Goal: Task Accomplishment & Management: Manage account settings

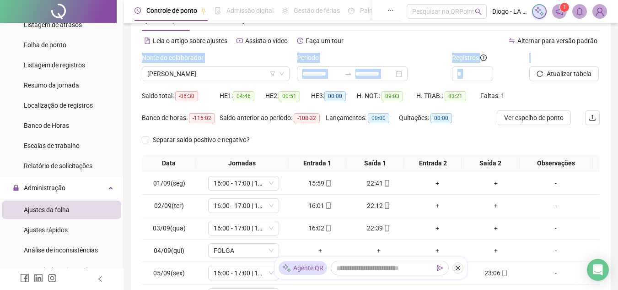
scroll to position [36, 0]
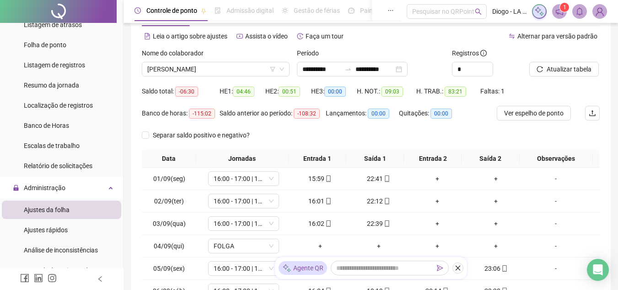
click at [569, 91] on div "Saldo total: -06:30 HE 1: 04:46 HE 2: 00:51 HE 3: 00:00 H. NOT.: 09:03 H. TRAB.…" at bounding box center [371, 95] width 458 height 22
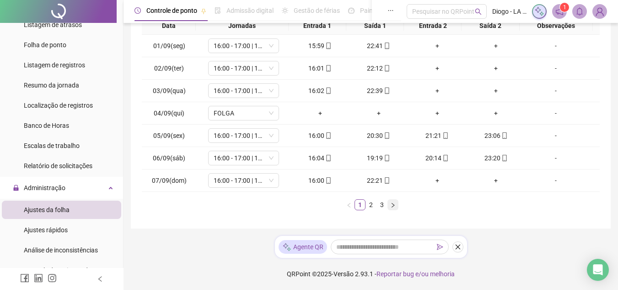
click at [395, 203] on icon "right" at bounding box center [392, 204] width 5 height 5
click at [391, 205] on icon "right" at bounding box center [392, 204] width 5 height 5
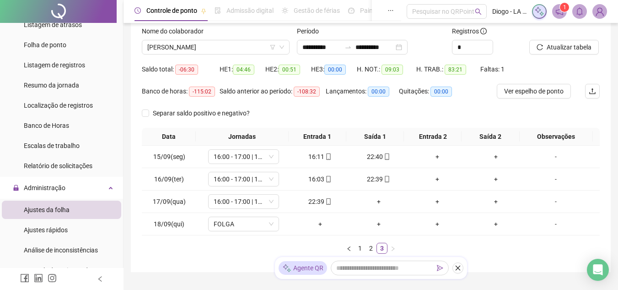
scroll to position [59, 0]
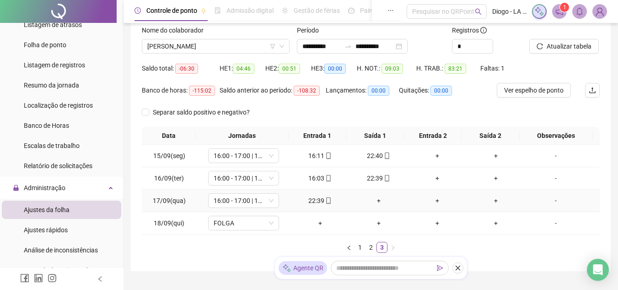
click at [316, 201] on div "22:39" at bounding box center [320, 200] width 51 height 10
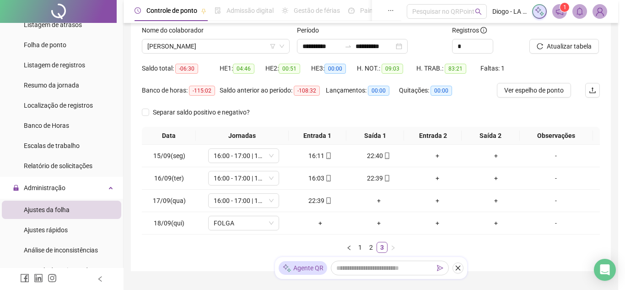
type input "**********"
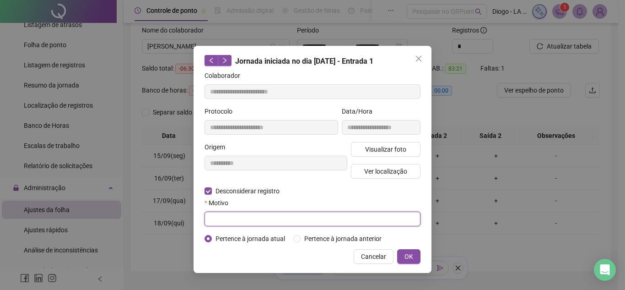
click at [215, 215] on input "text" at bounding box center [313, 218] width 216 height 15
type input "*"
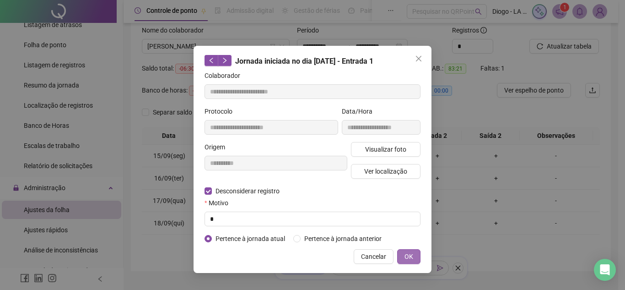
click at [410, 256] on span "OK" at bounding box center [409, 256] width 9 height 10
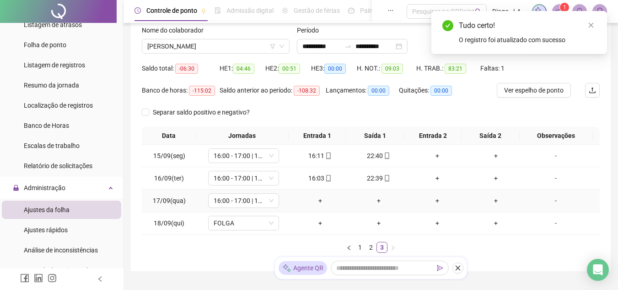
click at [313, 202] on div "+" at bounding box center [320, 200] width 51 height 10
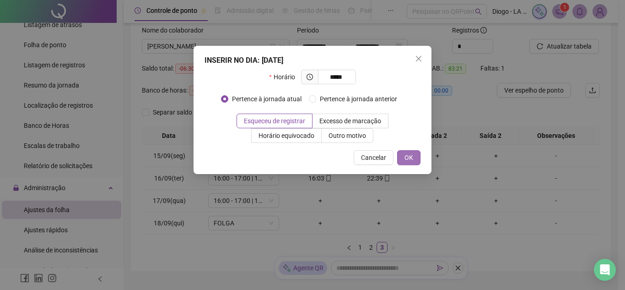
type input "*****"
click at [403, 160] on button "OK" at bounding box center [408, 157] width 23 height 15
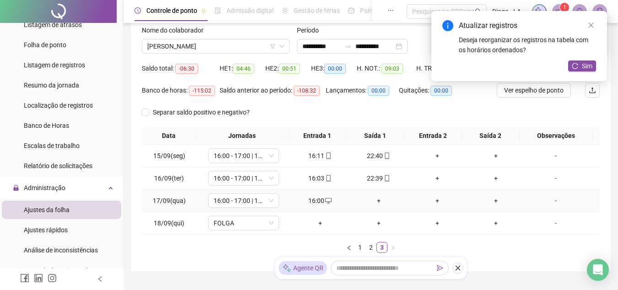
click at [373, 201] on div "+" at bounding box center [378, 200] width 51 height 10
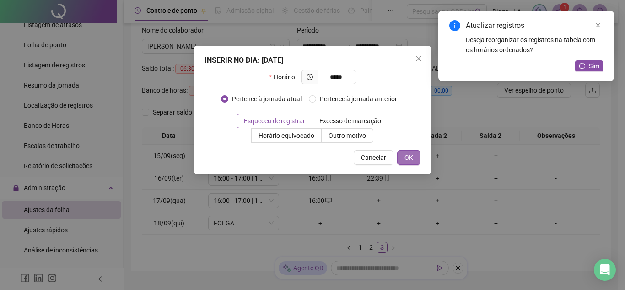
type input "*****"
click at [412, 162] on span "OK" at bounding box center [409, 157] width 9 height 10
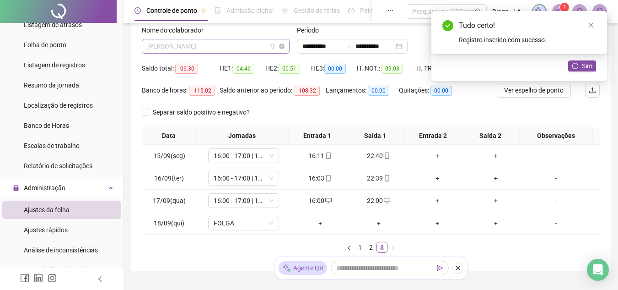
click at [231, 44] on span "[PERSON_NAME]" at bounding box center [215, 46] width 137 height 14
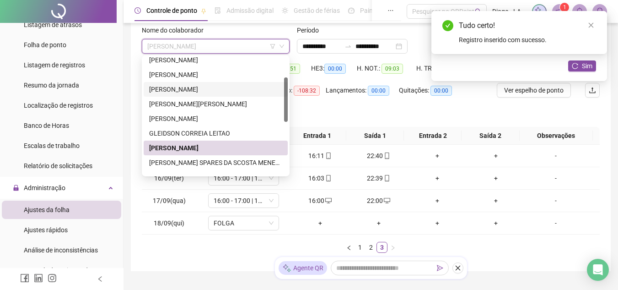
scroll to position [52, 0]
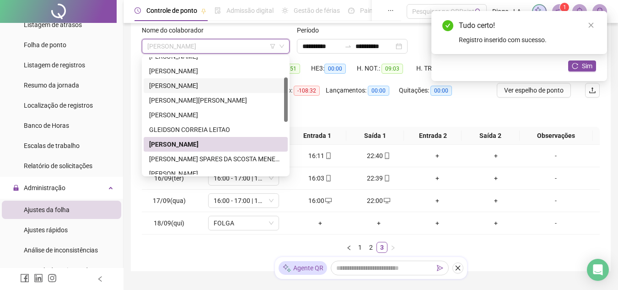
drag, startPoint x: 285, startPoint y: 99, endPoint x: 287, endPoint y: 107, distance: 7.9
click at [287, 107] on div at bounding box center [286, 99] width 4 height 44
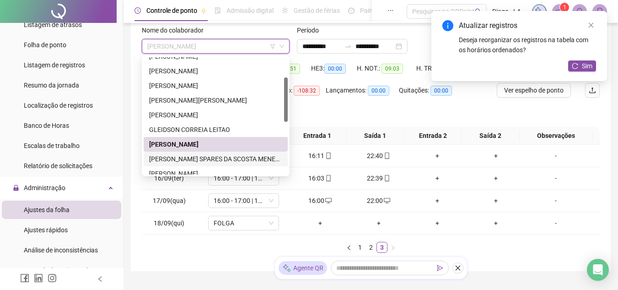
click at [250, 161] on div "[PERSON_NAME] SPARES DA SCOSTA MENESES" at bounding box center [215, 159] width 133 height 10
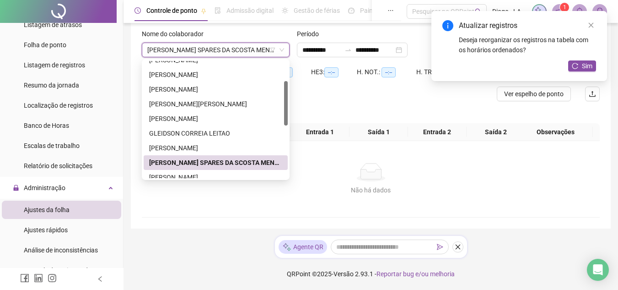
scroll to position [55, 0]
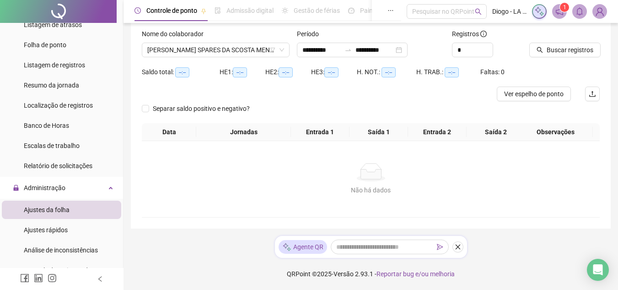
click at [548, 58] on div "Buscar registros" at bounding box center [565, 47] width 78 height 36
click at [544, 55] on button "Buscar registros" at bounding box center [565, 50] width 71 height 15
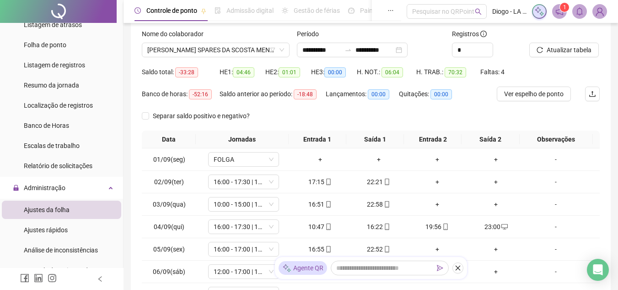
scroll to position [169, 0]
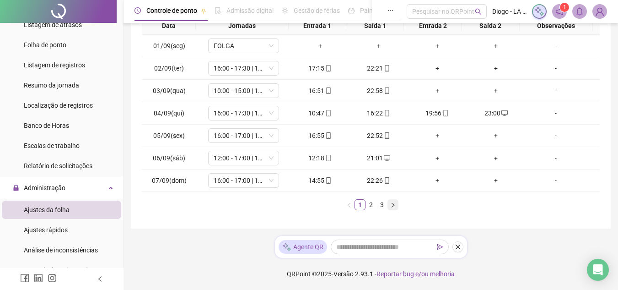
click at [390, 204] on icon "right" at bounding box center [392, 204] width 5 height 5
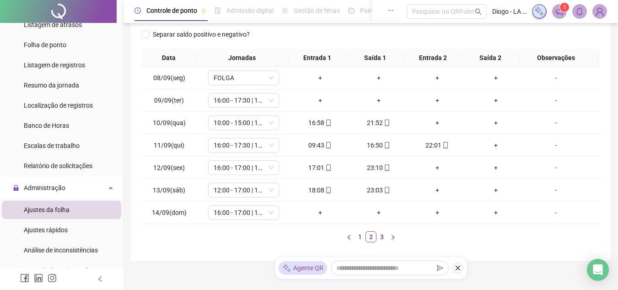
scroll to position [137, 0]
click at [316, 100] on div "+" at bounding box center [320, 100] width 51 height 10
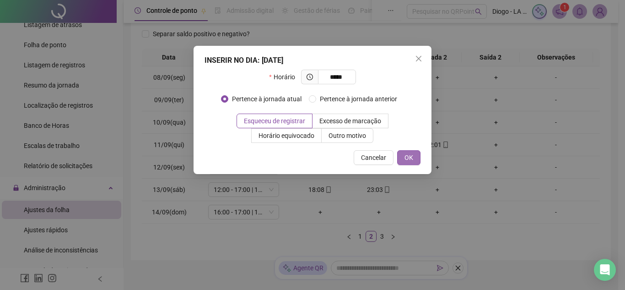
type input "*****"
click at [412, 157] on span "OK" at bounding box center [409, 157] width 9 height 10
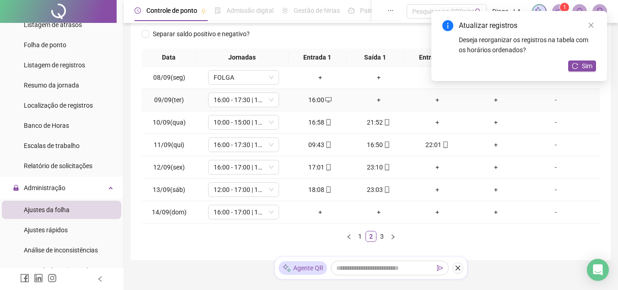
click at [325, 108] on td "16:00" at bounding box center [320, 100] width 59 height 22
click at [319, 100] on div "16:00" at bounding box center [320, 100] width 51 height 10
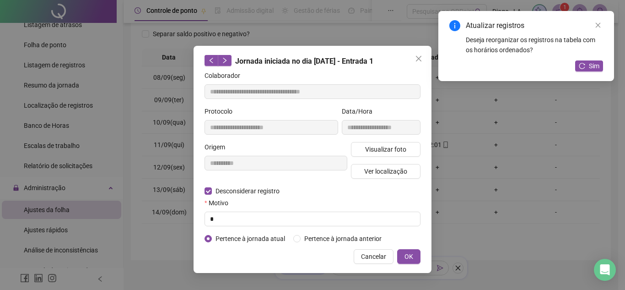
type input "**********"
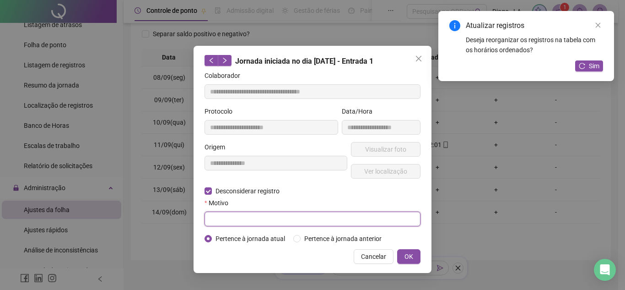
click at [226, 216] on input "text" at bounding box center [313, 218] width 216 height 15
type input "*"
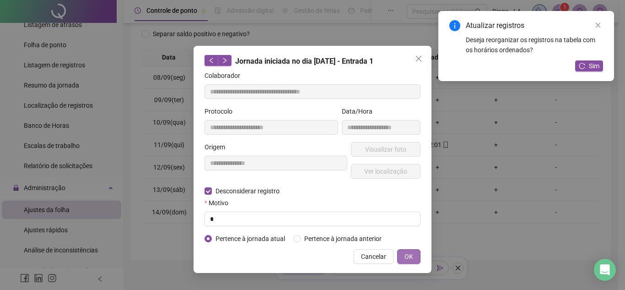
click at [412, 251] on span "OK" at bounding box center [409, 256] width 9 height 10
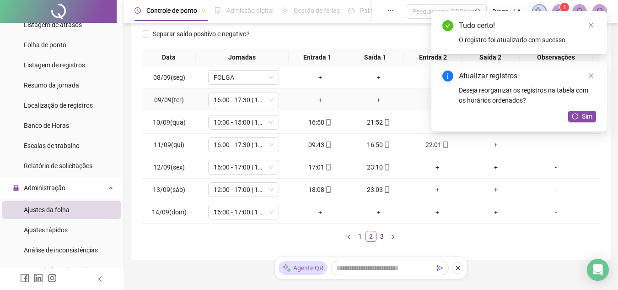
click at [316, 101] on div "+" at bounding box center [320, 100] width 51 height 10
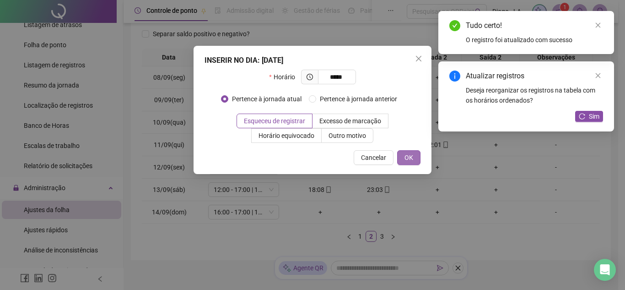
type input "*****"
click at [409, 154] on span "OK" at bounding box center [409, 157] width 9 height 10
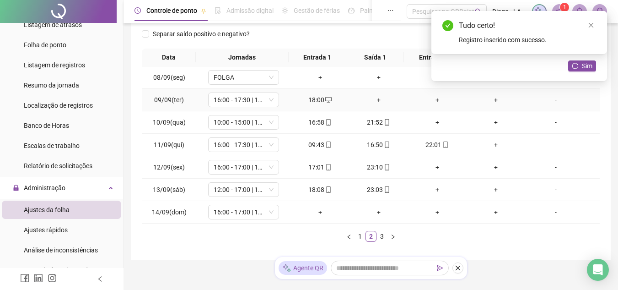
click at [371, 97] on div "+" at bounding box center [378, 100] width 51 height 10
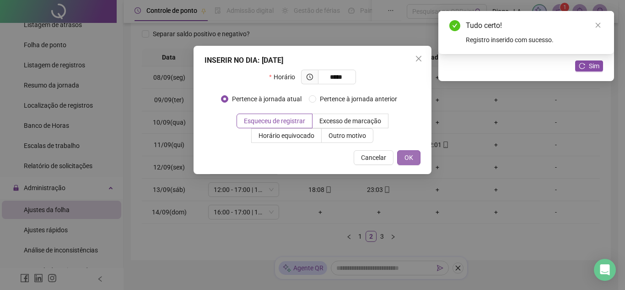
type input "*****"
click at [417, 156] on button "OK" at bounding box center [408, 157] width 23 height 15
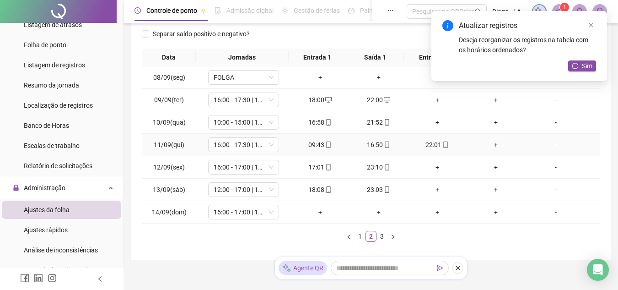
click at [369, 145] on div "16:50" at bounding box center [378, 145] width 51 height 10
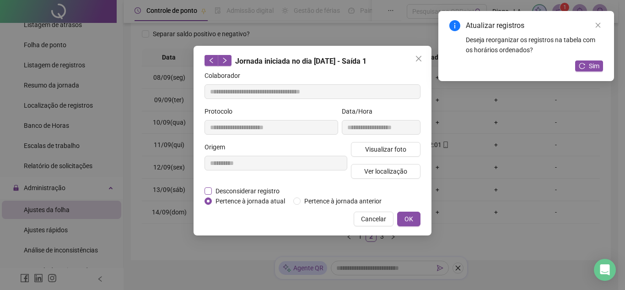
click at [213, 190] on span "Desconsiderar registro" at bounding box center [247, 191] width 71 height 10
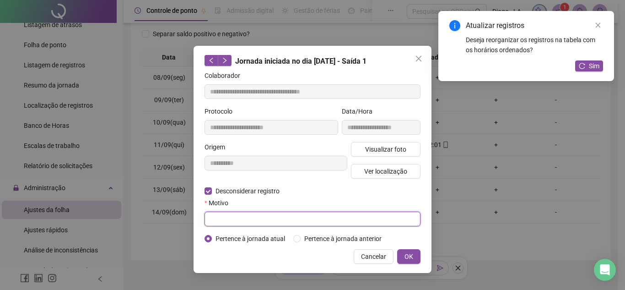
click at [239, 221] on input "text" at bounding box center [313, 218] width 216 height 15
type input "*"
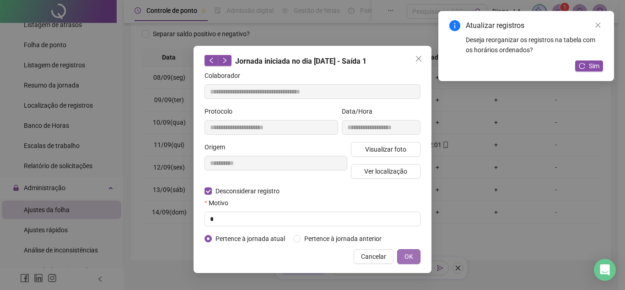
click at [403, 254] on button "OK" at bounding box center [408, 256] width 23 height 15
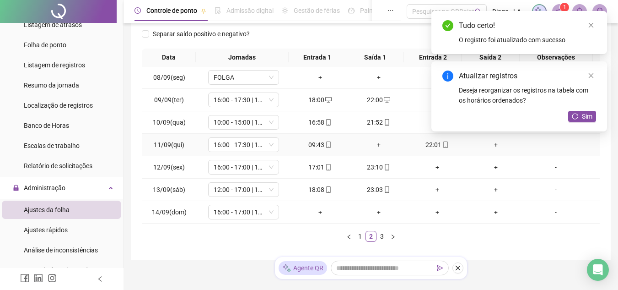
click at [380, 143] on div "+" at bounding box center [378, 145] width 51 height 10
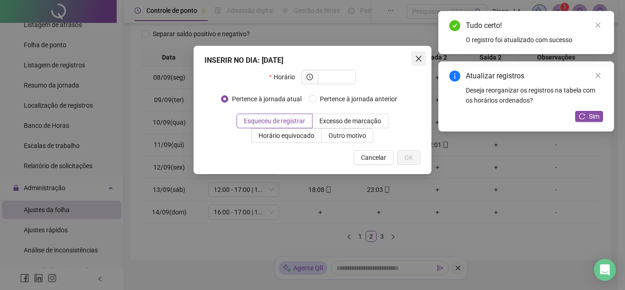
click at [422, 55] on icon "close" at bounding box center [418, 58] width 7 height 7
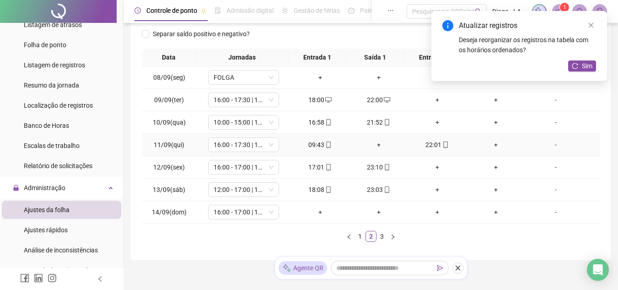
click at [375, 142] on div "+" at bounding box center [378, 145] width 51 height 10
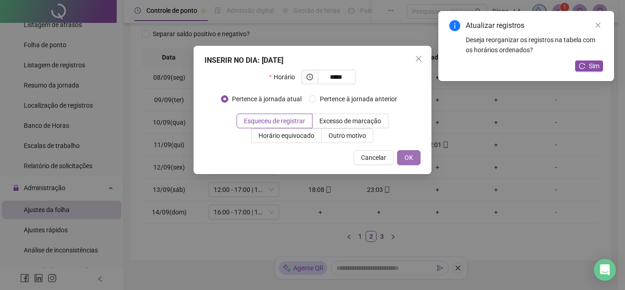
type input "*****"
click at [410, 157] on span "OK" at bounding box center [409, 157] width 9 height 10
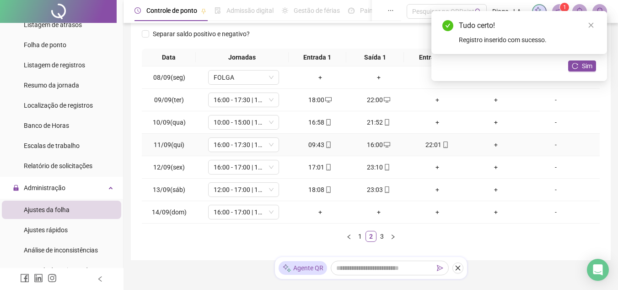
click at [426, 149] on div "22:01" at bounding box center [437, 145] width 51 height 10
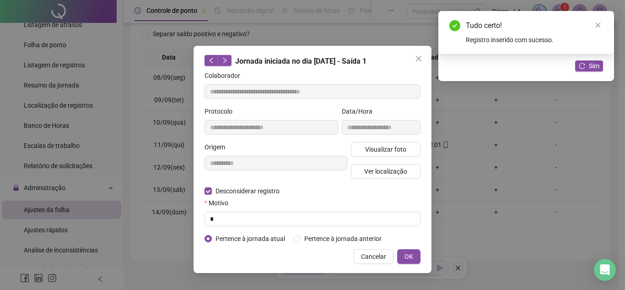
type input "**********"
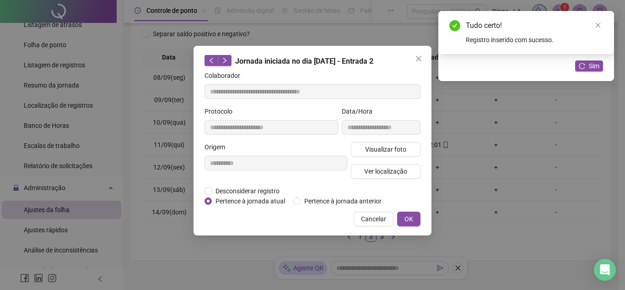
click at [204, 188] on div "**********" at bounding box center [313, 141] width 238 height 190
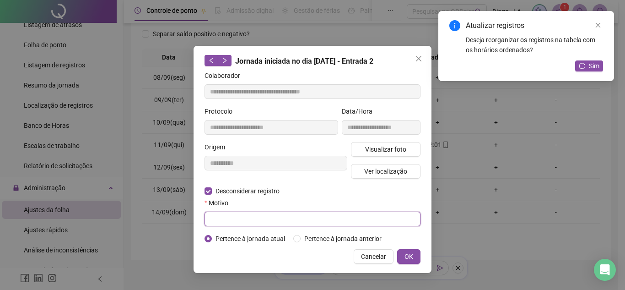
click at [228, 221] on input "text" at bounding box center [313, 218] width 216 height 15
type input "*"
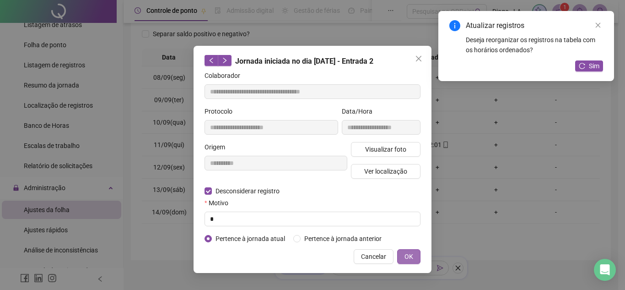
click at [409, 254] on span "OK" at bounding box center [409, 256] width 9 height 10
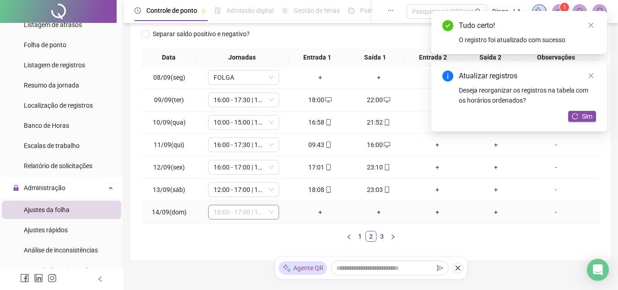
click at [258, 214] on span "16:00 - 17:00 | 17:30 - 23:00" at bounding box center [244, 212] width 60 height 14
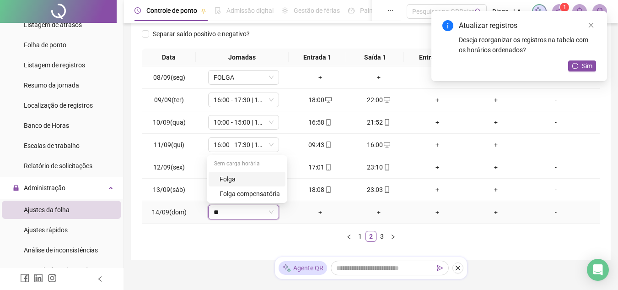
type input "*"
type input "***"
click at [264, 178] on div "Folga" at bounding box center [250, 179] width 60 height 10
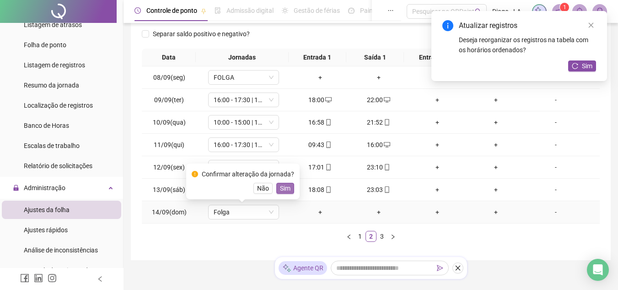
click at [287, 183] on button "Sim" at bounding box center [286, 188] width 18 height 11
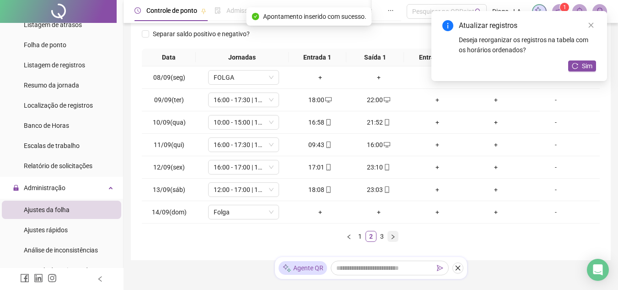
click at [393, 236] on icon "right" at bounding box center [392, 236] width 5 height 5
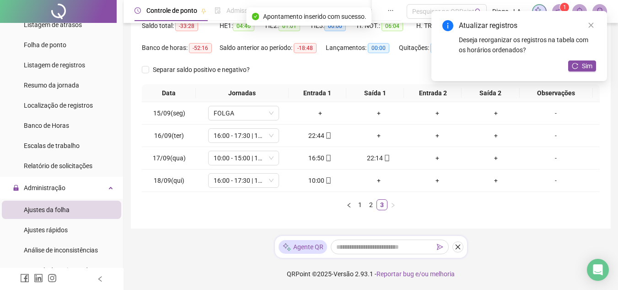
scroll to position [102, 0]
click at [316, 131] on div "22:44" at bounding box center [320, 135] width 51 height 10
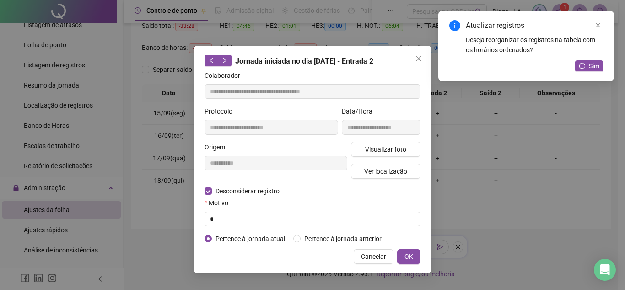
type input "**********"
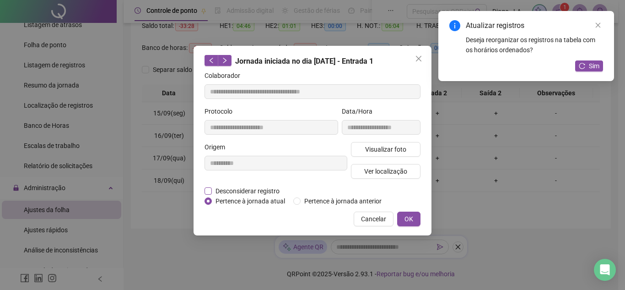
click at [210, 186] on label "Desconsiderar registro" at bounding box center [247, 191] width 85 height 10
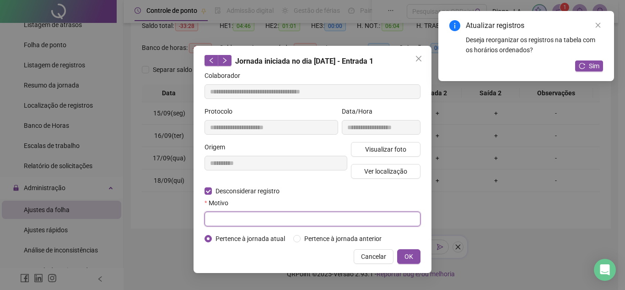
click at [216, 214] on input "text" at bounding box center [313, 218] width 216 height 15
type input "*"
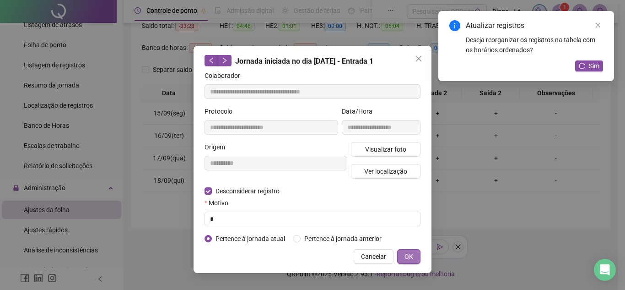
click at [414, 256] on button "OK" at bounding box center [408, 256] width 23 height 15
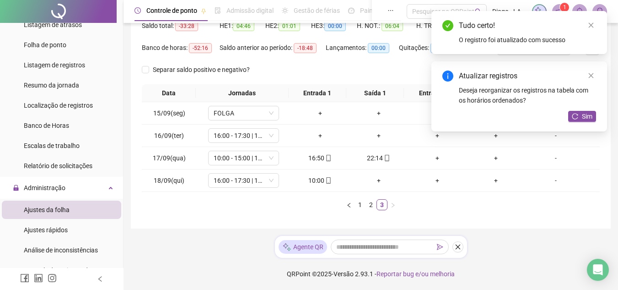
click at [408, 255] on div "Agente QR" at bounding box center [371, 247] width 192 height 22
click at [313, 136] on div "+" at bounding box center [320, 135] width 51 height 10
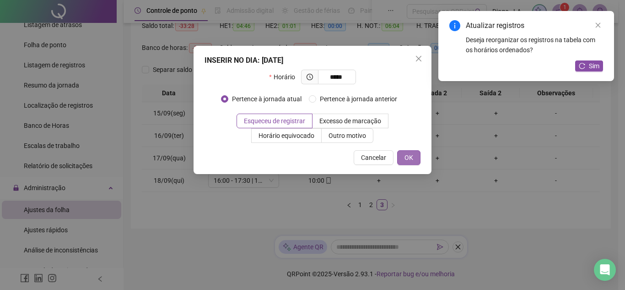
type input "*****"
click at [404, 156] on button "OK" at bounding box center [408, 157] width 23 height 15
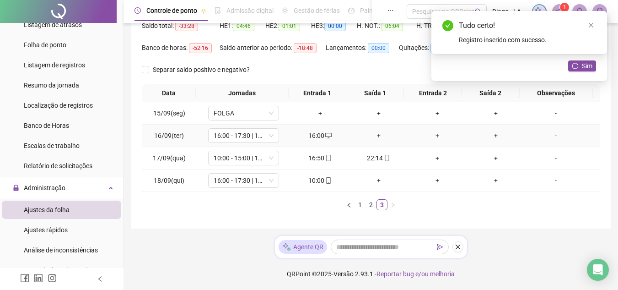
click at [374, 135] on div "+" at bounding box center [378, 135] width 51 height 10
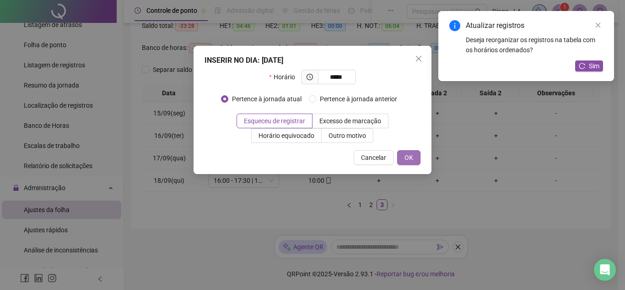
type input "*****"
click at [415, 162] on button "OK" at bounding box center [408, 157] width 23 height 15
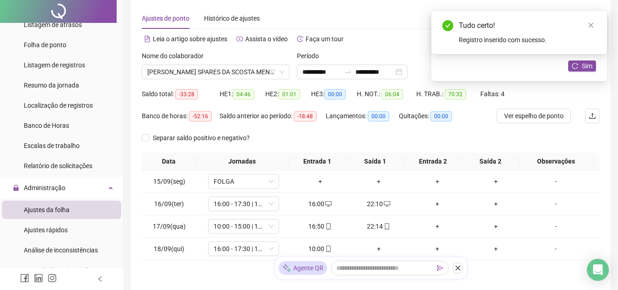
scroll to position [0, 0]
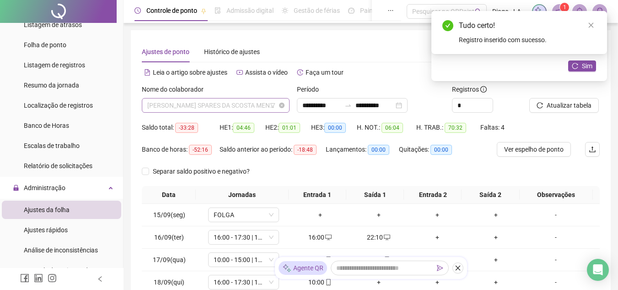
click at [245, 108] on span "[PERSON_NAME] SPARES DA SCOSTA MENESES" at bounding box center [215, 105] width 137 height 14
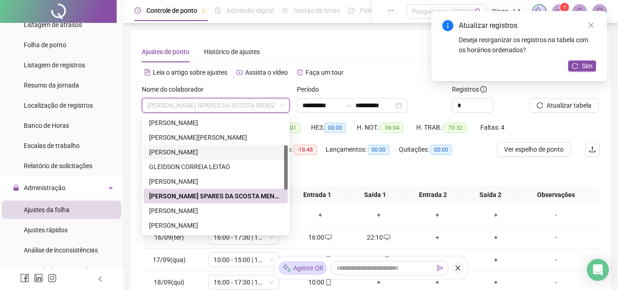
scroll to position [75, 0]
drag, startPoint x: 285, startPoint y: 172, endPoint x: 286, endPoint y: 181, distance: 8.8
click at [286, 181] on div at bounding box center [286, 167] width 4 height 44
click at [256, 212] on div "[PERSON_NAME]" at bounding box center [215, 210] width 133 height 10
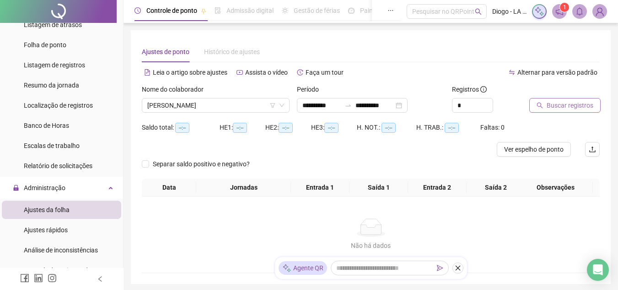
click at [540, 103] on icon "search" at bounding box center [540, 105] width 6 height 6
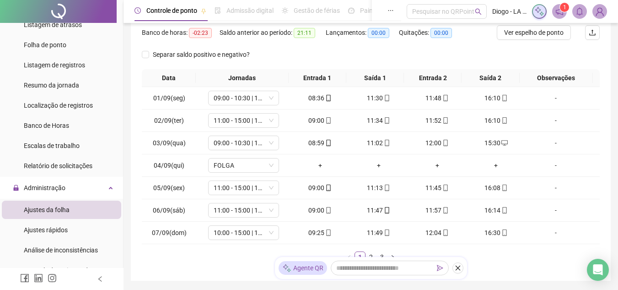
scroll to position [130, 0]
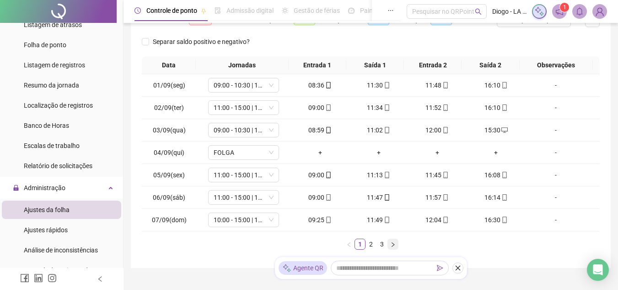
click at [394, 242] on icon "right" at bounding box center [392, 244] width 5 height 5
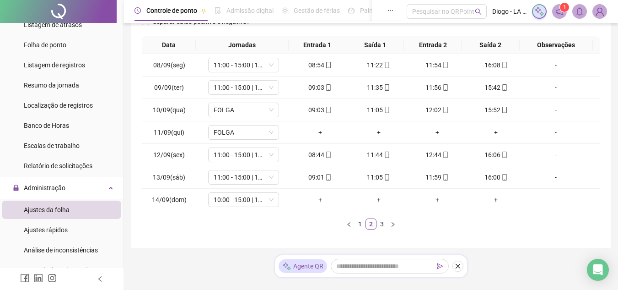
scroll to position [153, 0]
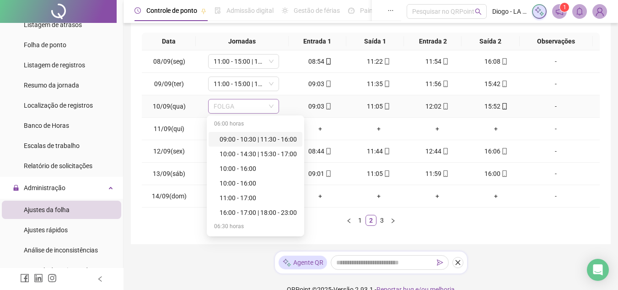
click at [254, 106] on span "FOLGA" at bounding box center [244, 106] width 60 height 14
type input "**"
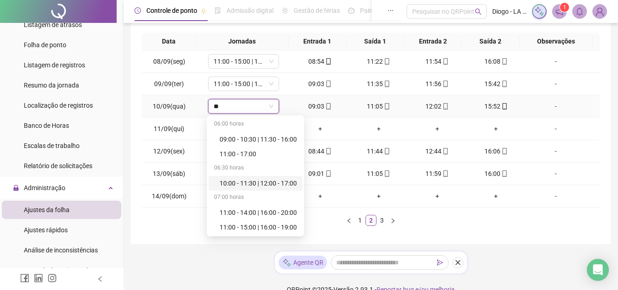
click at [291, 186] on div "10:00 - 11:30 | 12:00 - 17:00" at bounding box center [258, 183] width 77 height 10
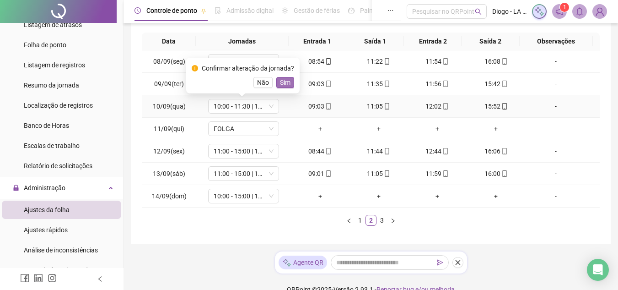
click at [288, 83] on span "Sim" at bounding box center [285, 82] width 11 height 10
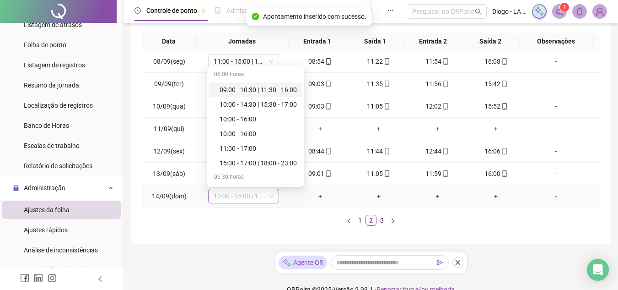
click at [245, 200] on span "10:00 - 15:00 | 18:00 - 23:00" at bounding box center [244, 196] width 60 height 14
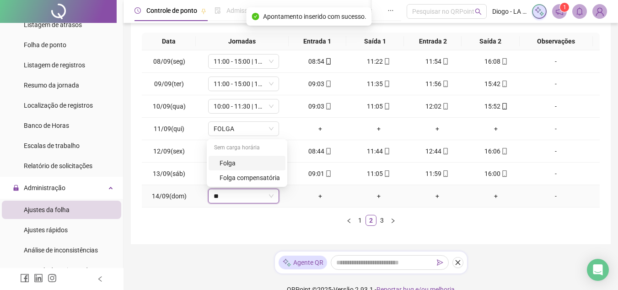
type input "***"
click at [258, 159] on div "Folga" at bounding box center [250, 163] width 60 height 10
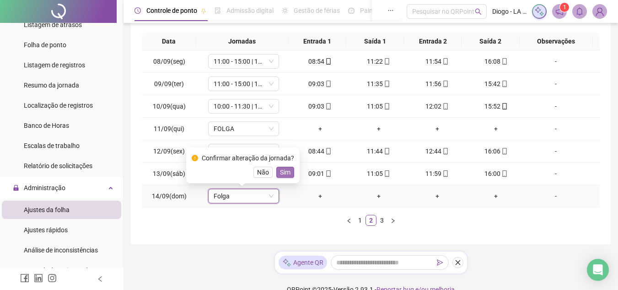
click at [288, 174] on span "Sim" at bounding box center [285, 172] width 11 height 10
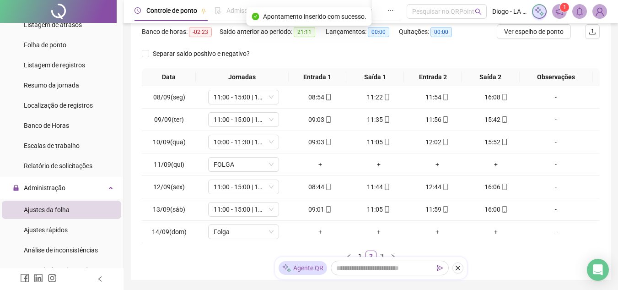
scroll to position [131, 0]
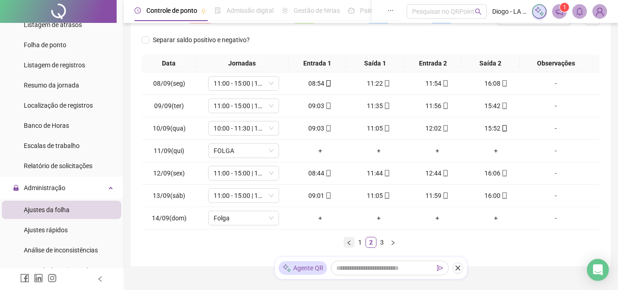
click at [350, 244] on icon "left" at bounding box center [348, 242] width 3 height 5
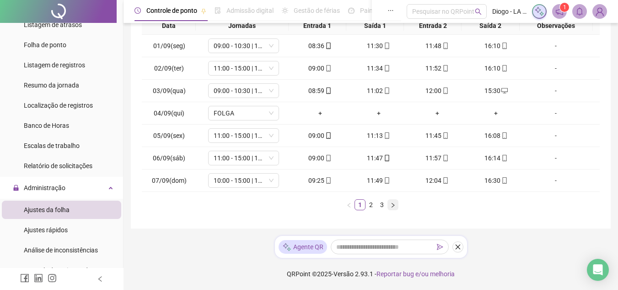
click at [398, 205] on button "button" at bounding box center [393, 204] width 11 height 11
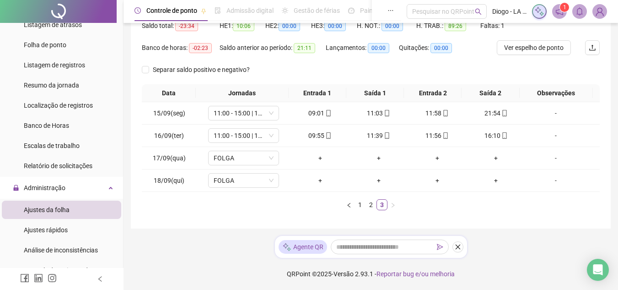
scroll to position [102, 0]
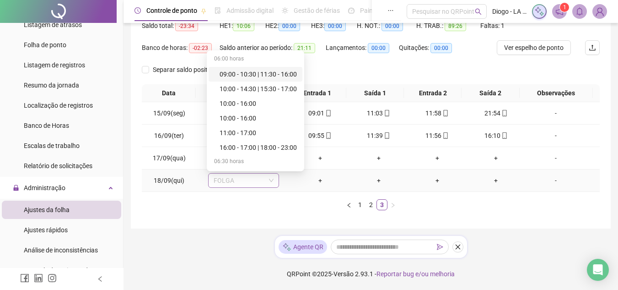
click at [234, 183] on span "FOLGA" at bounding box center [244, 181] width 60 height 14
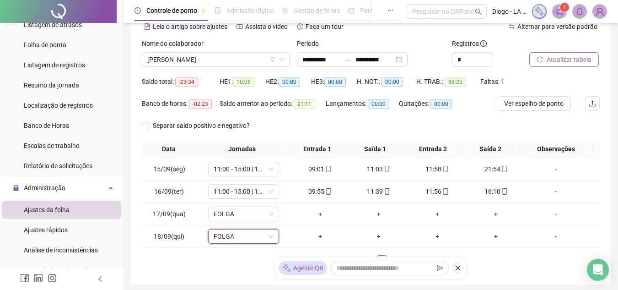
scroll to position [20, 0]
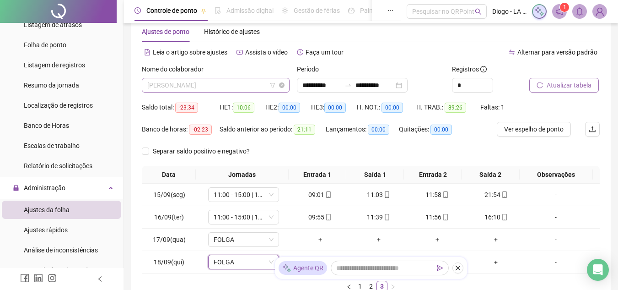
click at [222, 82] on span "[PERSON_NAME]" at bounding box center [215, 85] width 137 height 14
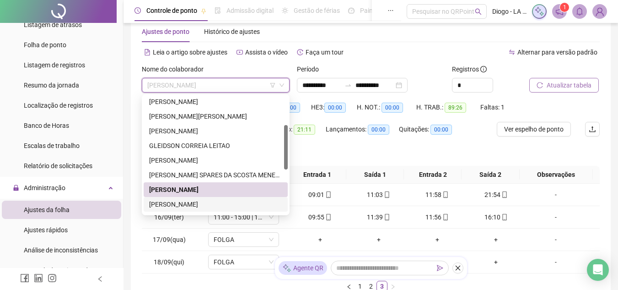
click at [202, 206] on div "[PERSON_NAME]" at bounding box center [215, 204] width 133 height 10
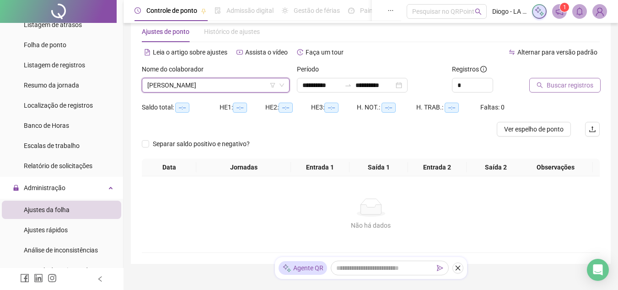
click at [541, 85] on icon "search" at bounding box center [540, 85] width 6 height 6
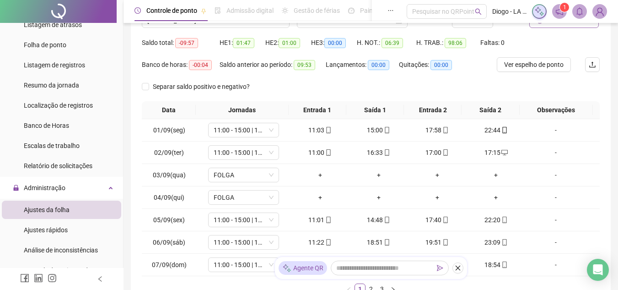
scroll to position [169, 0]
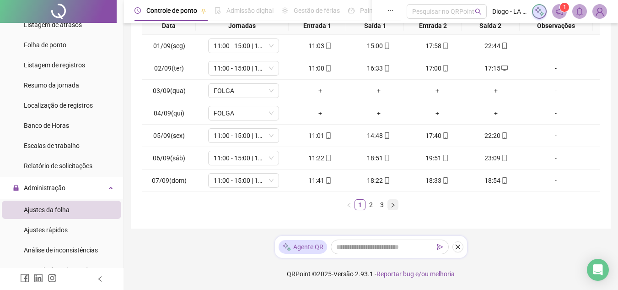
click at [395, 201] on button "button" at bounding box center [393, 204] width 11 height 11
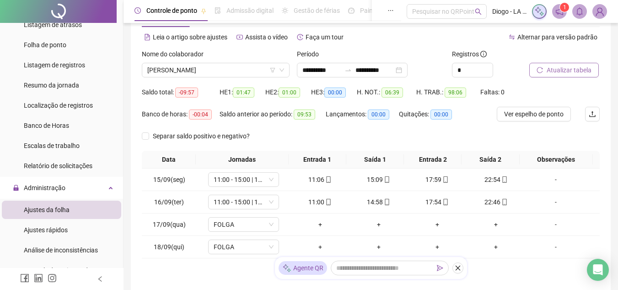
scroll to position [0, 0]
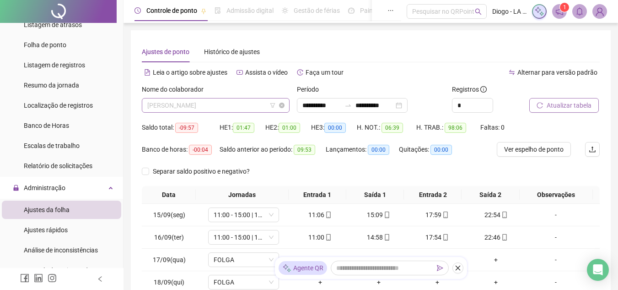
click at [226, 99] on span "[PERSON_NAME]" at bounding box center [215, 105] width 137 height 14
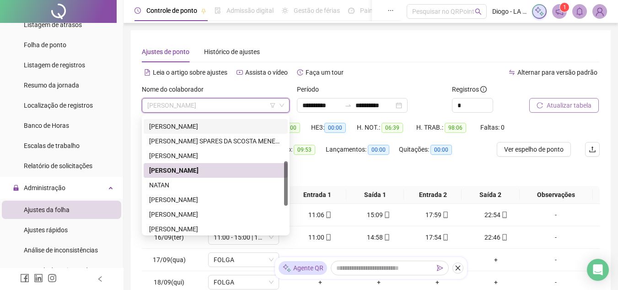
drag, startPoint x: 285, startPoint y: 162, endPoint x: 287, endPoint y: 182, distance: 20.7
click at [287, 182] on div at bounding box center [286, 183] width 4 height 44
click at [259, 201] on div "[PERSON_NAME]" at bounding box center [215, 200] width 133 height 10
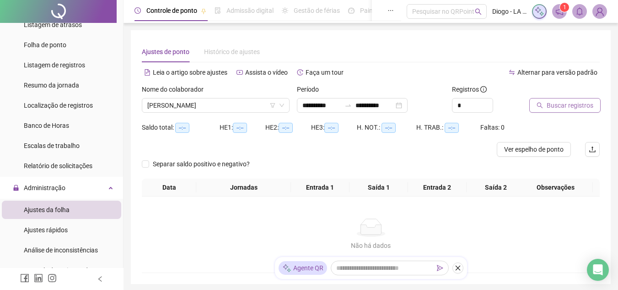
click at [535, 107] on button "Buscar registros" at bounding box center [565, 105] width 71 height 15
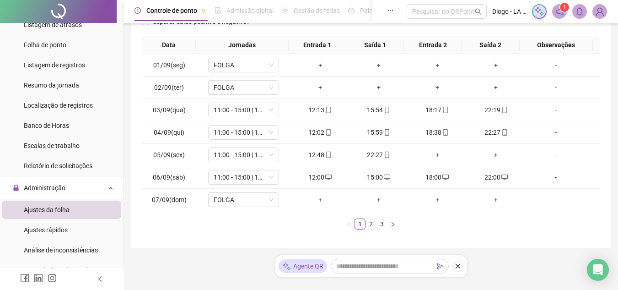
scroll to position [154, 0]
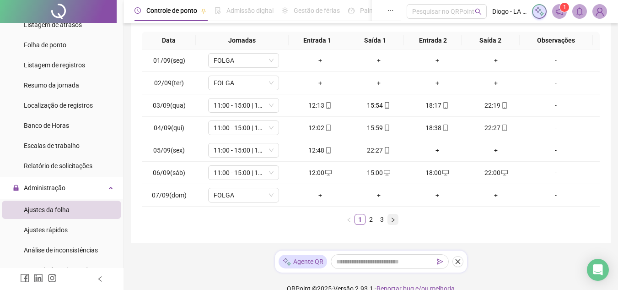
click at [394, 219] on icon "right" at bounding box center [392, 219] width 5 height 5
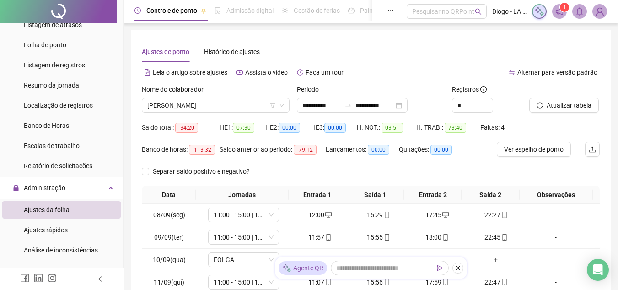
scroll to position [169, 0]
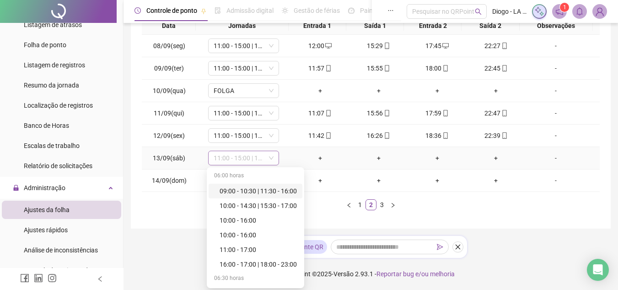
click at [252, 155] on span "11:00 - 15:00 | 18:00 - 23:00" at bounding box center [244, 158] width 60 height 14
type input "*"
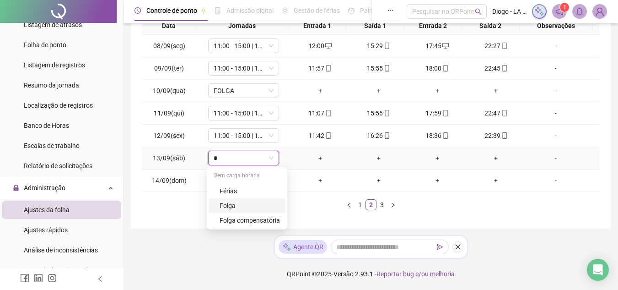
click at [263, 203] on div "Folga" at bounding box center [250, 206] width 60 height 10
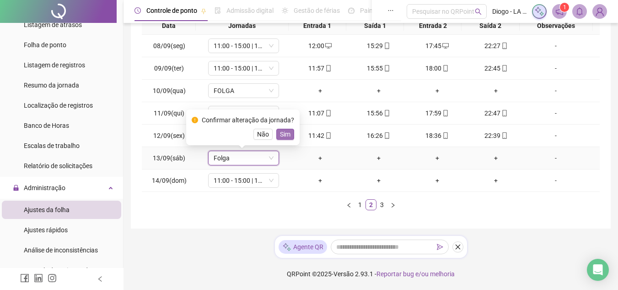
click at [280, 132] on span "Sim" at bounding box center [285, 134] width 11 height 10
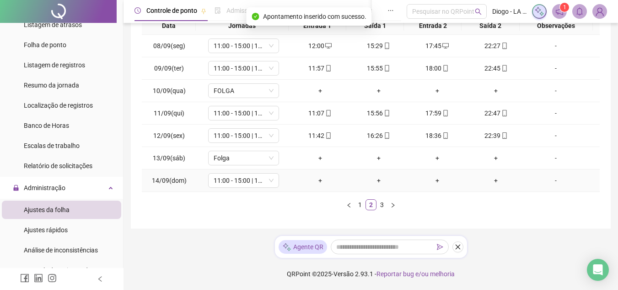
click at [320, 182] on div "+" at bounding box center [320, 180] width 51 height 10
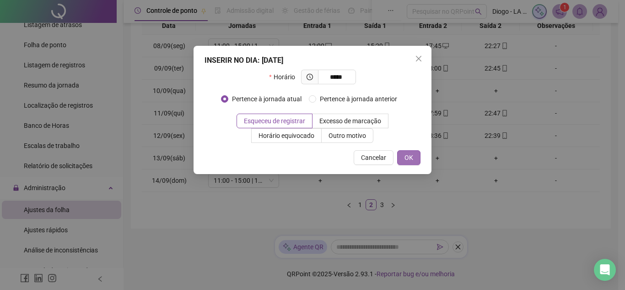
type input "*****"
click at [412, 155] on span "OK" at bounding box center [409, 157] width 9 height 10
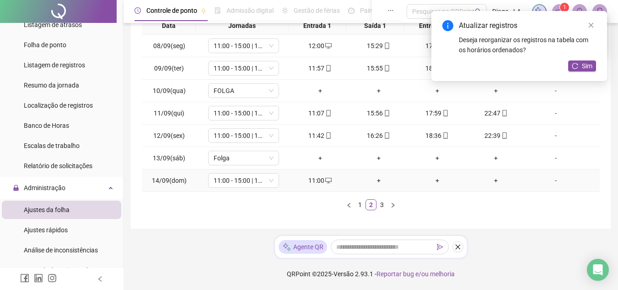
click at [376, 184] on div "+" at bounding box center [378, 180] width 51 height 10
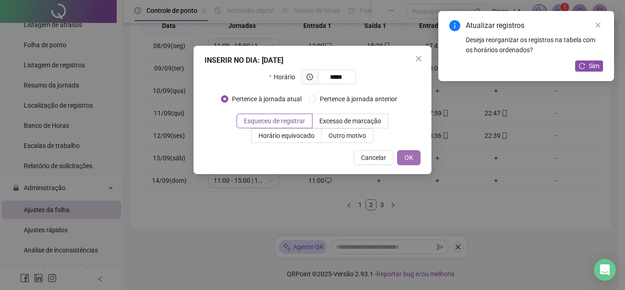
type input "*****"
click at [410, 154] on span "OK" at bounding box center [409, 157] width 9 height 10
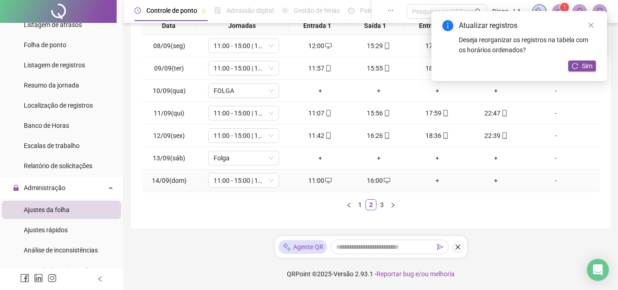
click at [435, 183] on div "+" at bounding box center [437, 180] width 51 height 10
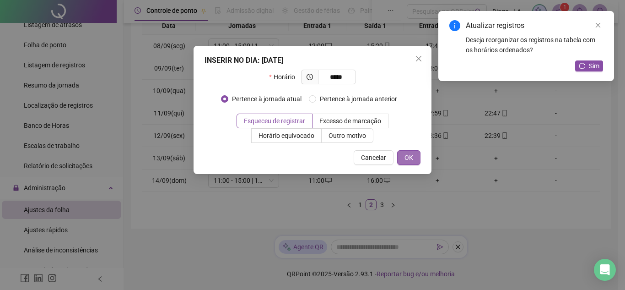
type input "*****"
click at [412, 159] on span "OK" at bounding box center [409, 157] width 9 height 10
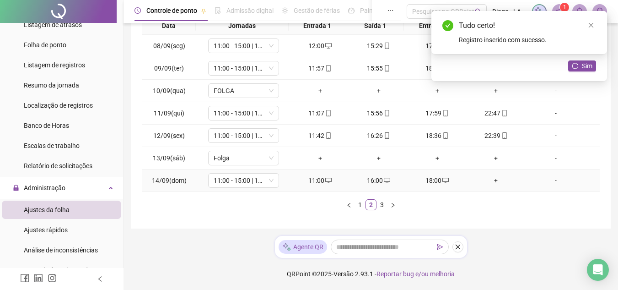
click at [478, 184] on div "+" at bounding box center [496, 180] width 51 height 10
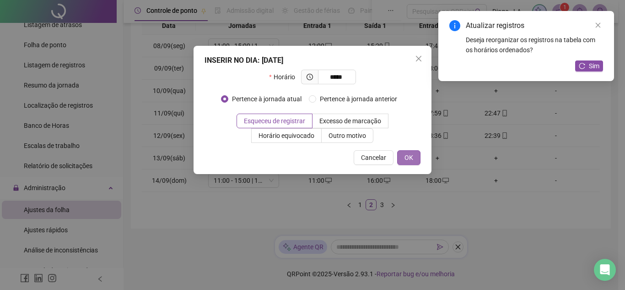
type input "*****"
click at [414, 160] on button "OK" at bounding box center [408, 157] width 23 height 15
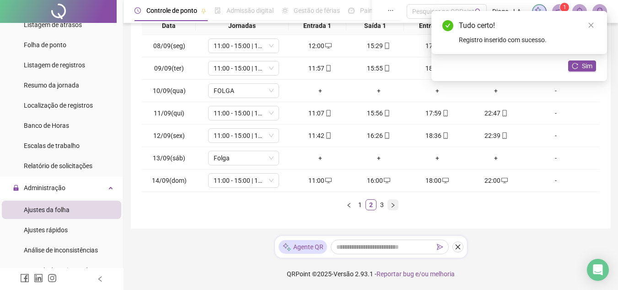
click at [393, 204] on icon "right" at bounding box center [393, 204] width 3 height 5
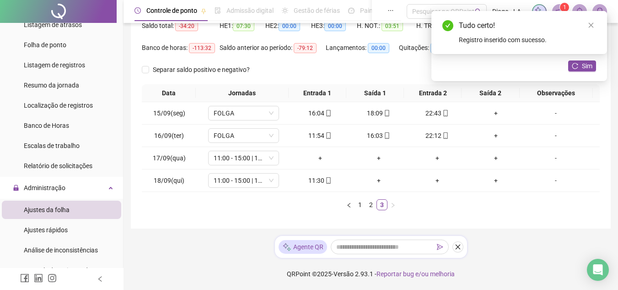
scroll to position [102, 0]
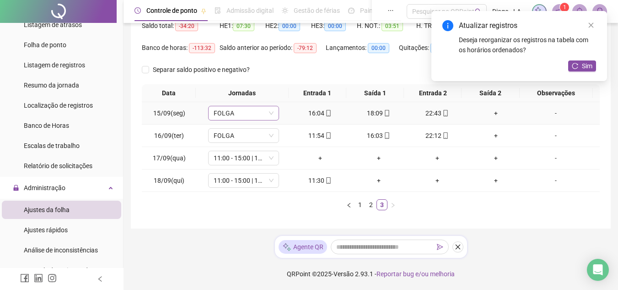
click at [247, 110] on span "FOLGA" at bounding box center [244, 113] width 60 height 14
click at [431, 113] on div "22:43" at bounding box center [437, 113] width 51 height 10
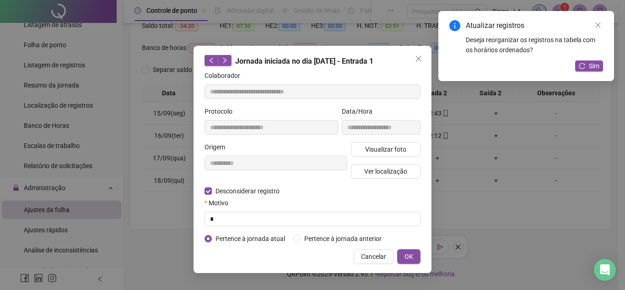
type input "**********"
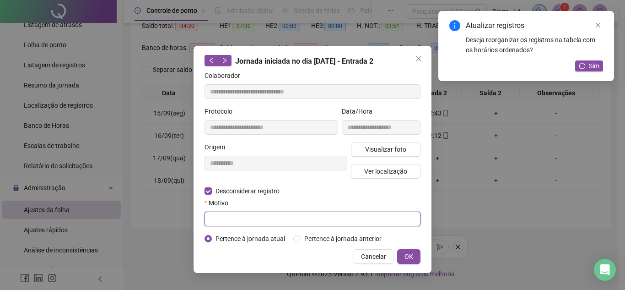
click at [290, 212] on input "text" at bounding box center [313, 218] width 216 height 15
type input "*"
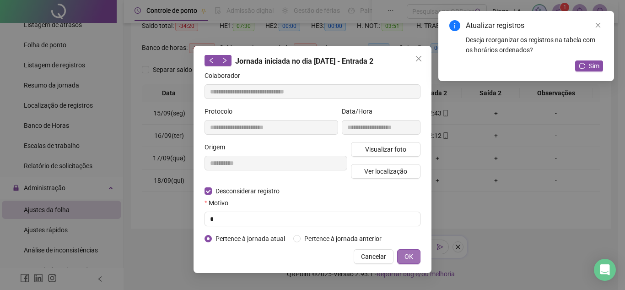
click at [413, 258] on span "OK" at bounding box center [409, 256] width 9 height 10
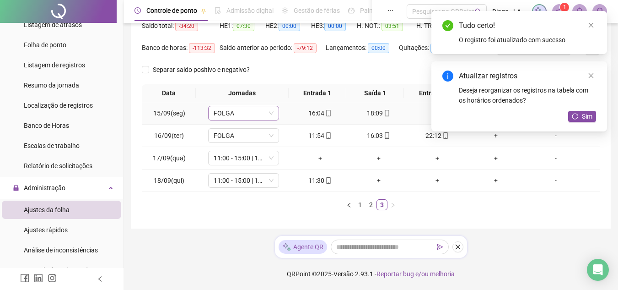
click at [240, 119] on span "FOLGA" at bounding box center [244, 113] width 60 height 14
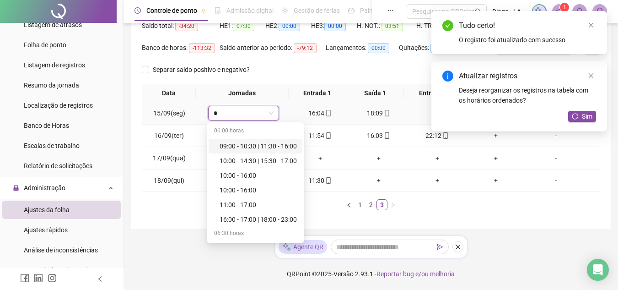
type input "**"
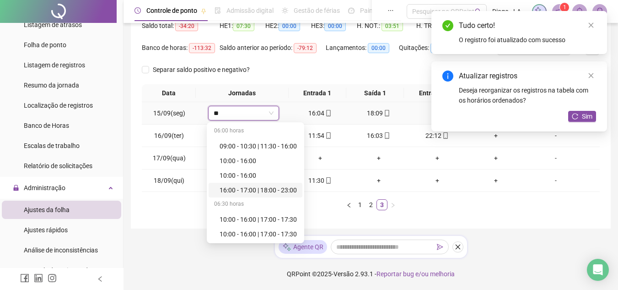
click at [277, 190] on div "16:00 - 17:00 | 18:00 - 23:00" at bounding box center [258, 190] width 77 height 10
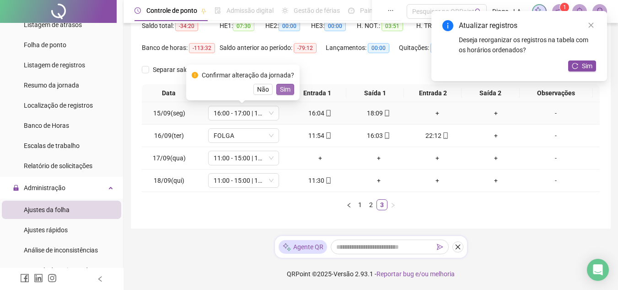
click at [285, 92] on span "Sim" at bounding box center [285, 89] width 11 height 10
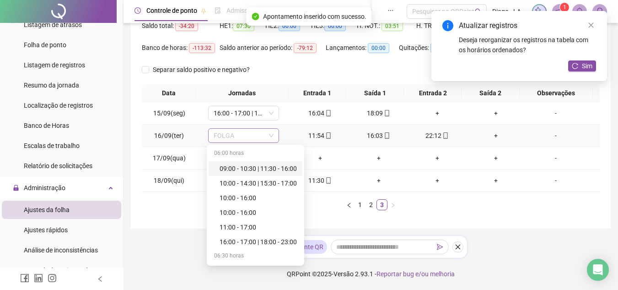
click at [256, 132] on span "FOLGA" at bounding box center [244, 136] width 60 height 14
type input "**"
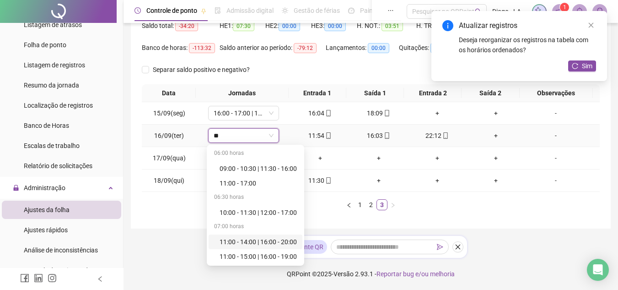
click at [270, 247] on div "11:00 - 14:00 | 16:00 - 20:00" at bounding box center [256, 241] width 94 height 15
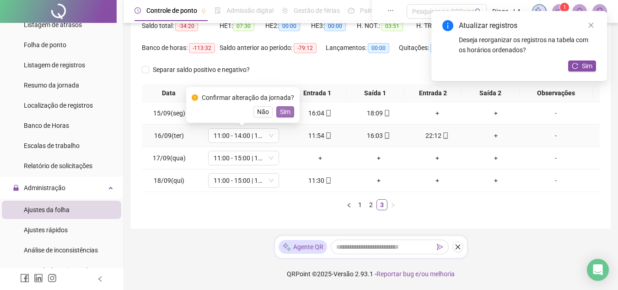
click at [287, 108] on span "Sim" at bounding box center [285, 112] width 11 height 10
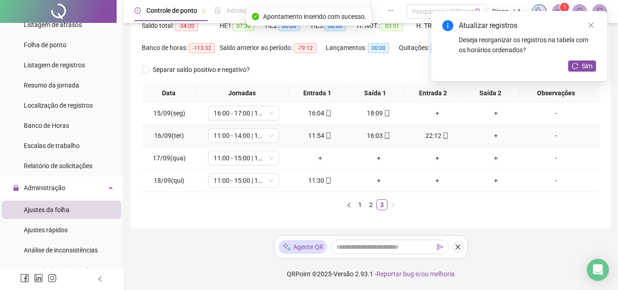
click at [430, 137] on div "22:12" at bounding box center [437, 135] width 51 height 10
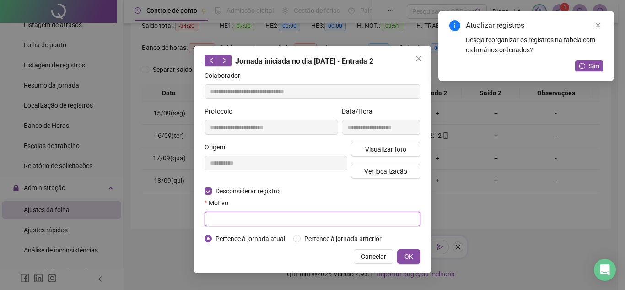
click at [221, 223] on input "text" at bounding box center [313, 218] width 216 height 15
click at [309, 220] on input "text" at bounding box center [313, 218] width 216 height 15
type input "*"
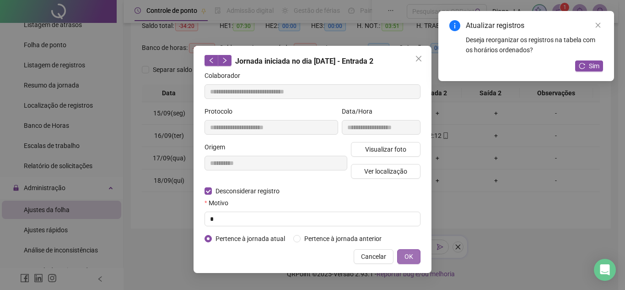
click at [415, 255] on button "OK" at bounding box center [408, 256] width 23 height 15
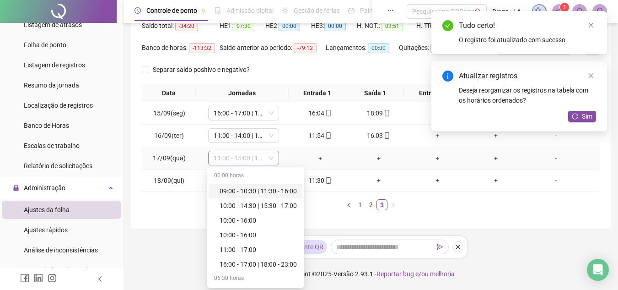
click at [255, 161] on span "11:00 - 15:00 | 18:00 - 23:00" at bounding box center [244, 158] width 60 height 14
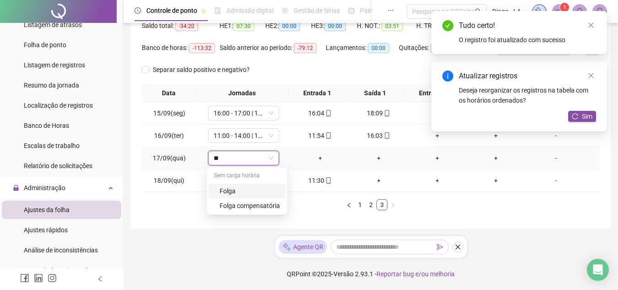
type input "***"
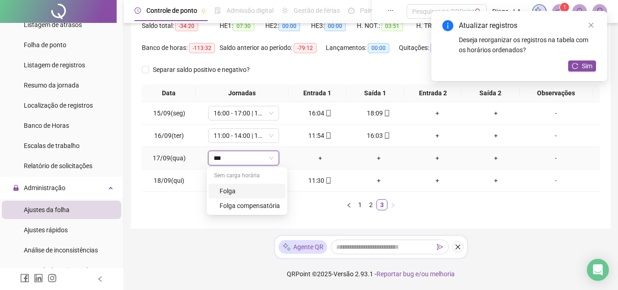
click at [252, 192] on div "Folga" at bounding box center [250, 191] width 60 height 10
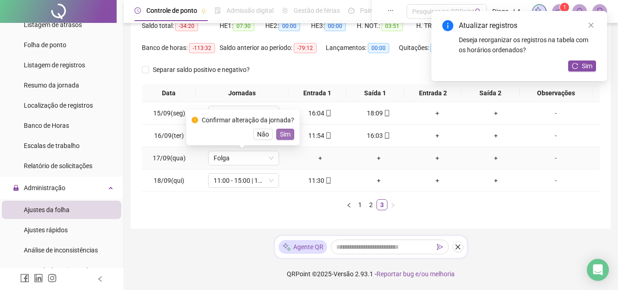
click at [289, 132] on button "Sim" at bounding box center [286, 134] width 18 height 11
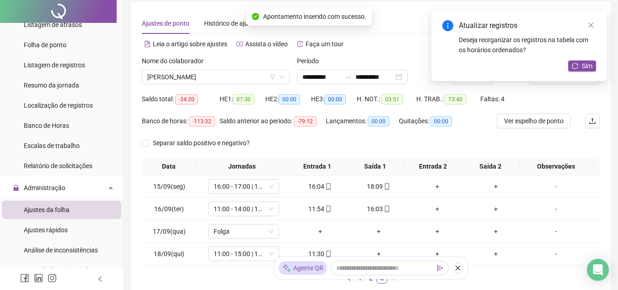
scroll to position [0, 0]
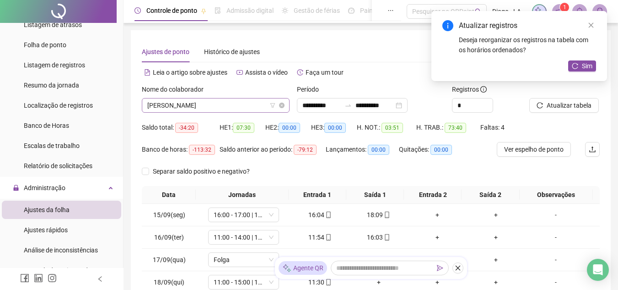
click at [222, 102] on span "[PERSON_NAME]" at bounding box center [215, 105] width 137 height 14
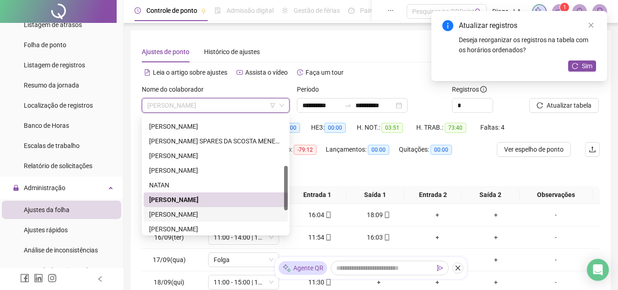
click at [234, 218] on div "[PERSON_NAME]" at bounding box center [215, 214] width 133 height 10
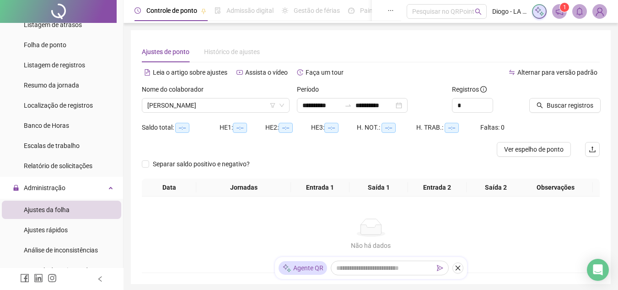
click at [540, 107] on icon "search" at bounding box center [540, 106] width 6 height 6
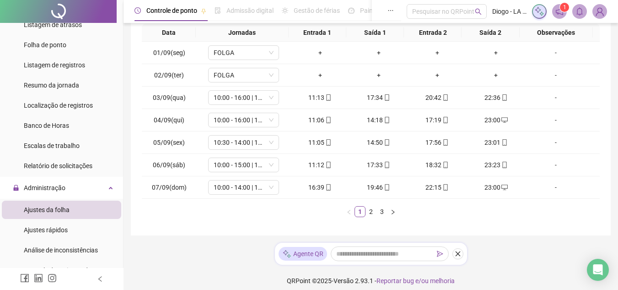
scroll to position [163, 0]
click at [396, 211] on button "button" at bounding box center [393, 210] width 11 height 11
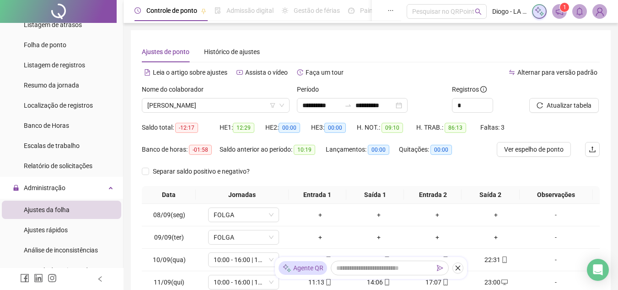
scroll to position [169, 0]
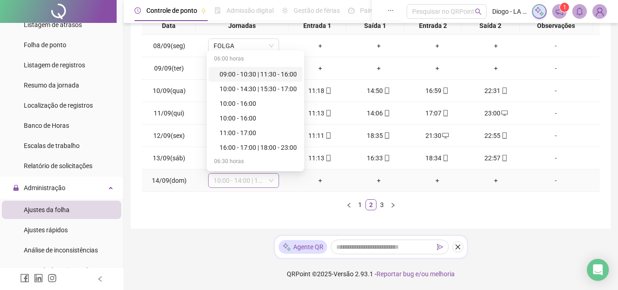
click at [253, 180] on span "10:00 - 14:00 | 15:00 - 18:00" at bounding box center [244, 181] width 60 height 14
type input "**"
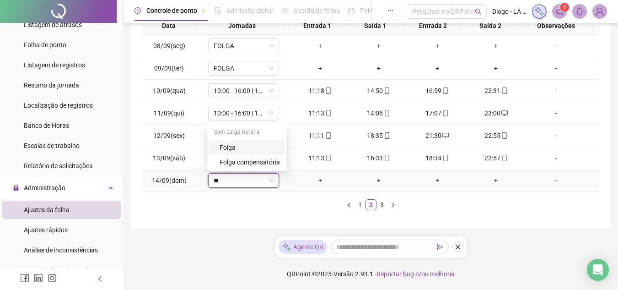
click at [254, 144] on div "Folga" at bounding box center [250, 147] width 60 height 10
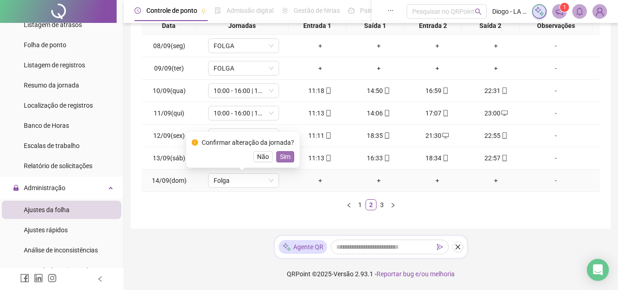
click at [287, 156] on span "Sim" at bounding box center [285, 157] width 11 height 10
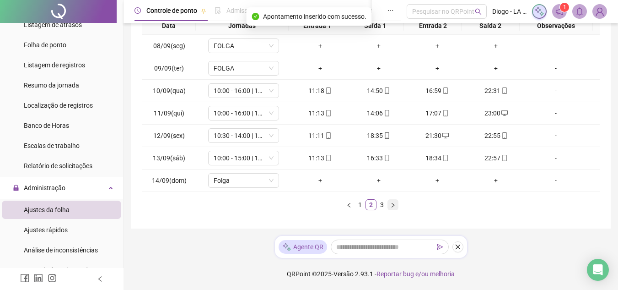
click at [393, 206] on icon "right" at bounding box center [392, 204] width 5 height 5
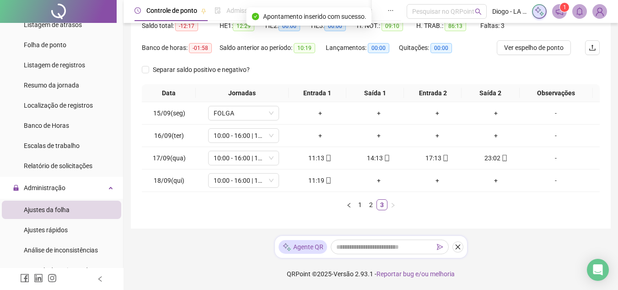
scroll to position [102, 0]
drag, startPoint x: 248, startPoint y: 127, endPoint x: 249, endPoint y: 138, distance: 10.6
click at [249, 138] on td "10:00 - 16:00 | 17:00 - 17:30" at bounding box center [243, 136] width 94 height 22
click at [249, 138] on span "10:00 - 16:00 | 17:00 - 17:30" at bounding box center [244, 136] width 60 height 14
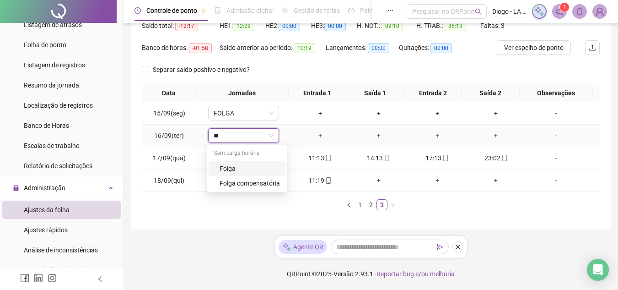
type input "***"
click at [254, 165] on div "Folga" at bounding box center [250, 168] width 60 height 10
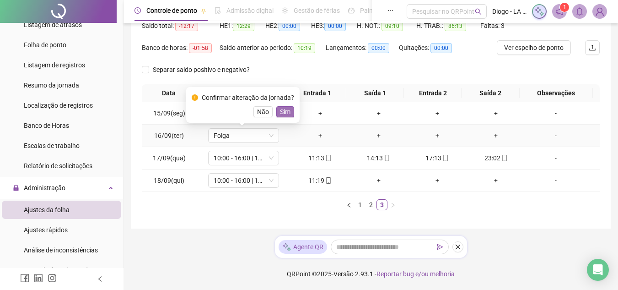
click at [283, 115] on span "Sim" at bounding box center [285, 112] width 11 height 10
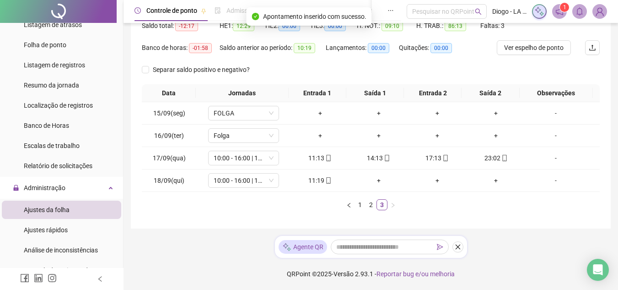
scroll to position [0, 0]
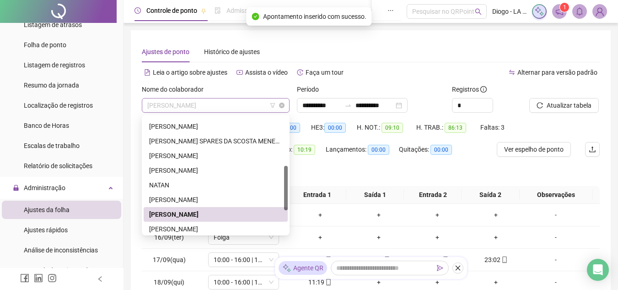
click at [212, 103] on span "[PERSON_NAME]" at bounding box center [215, 105] width 137 height 14
click at [219, 233] on div "[PERSON_NAME]" at bounding box center [215, 229] width 133 height 10
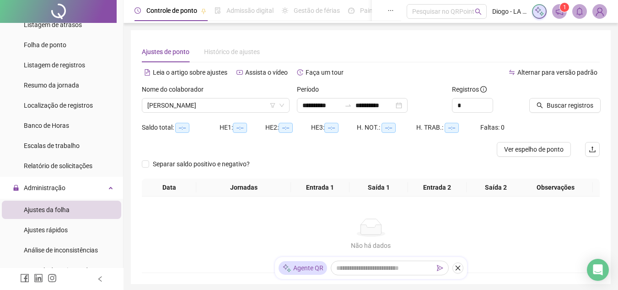
click at [540, 103] on icon "search" at bounding box center [540, 106] width 6 height 6
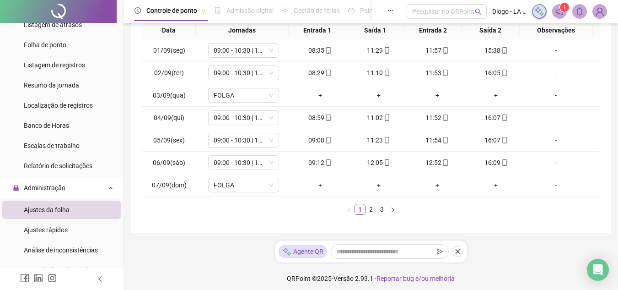
scroll to position [165, 0]
click at [395, 211] on icon "right" at bounding box center [392, 208] width 5 height 5
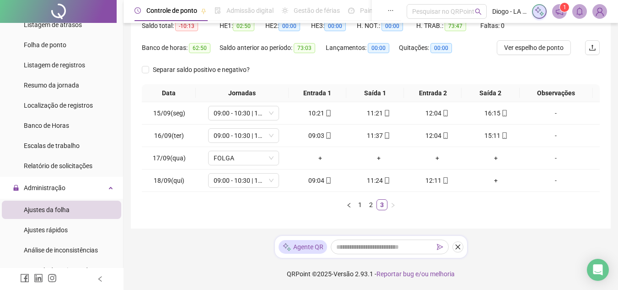
scroll to position [102, 0]
click at [491, 179] on div "+" at bounding box center [496, 180] width 51 height 10
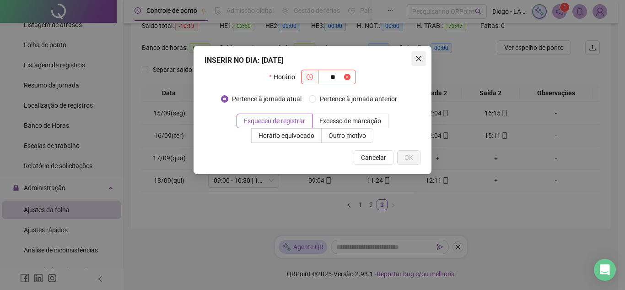
type input "**"
click at [419, 57] on icon "close" at bounding box center [418, 58] width 7 height 7
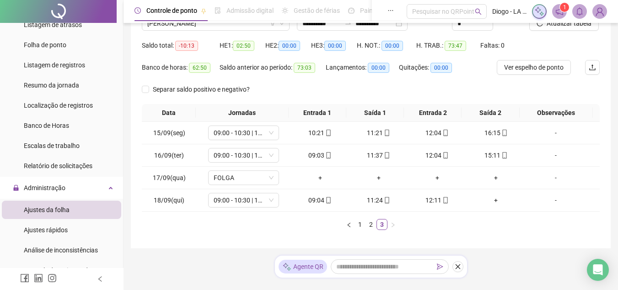
scroll to position [82, 0]
click at [496, 200] on div "+" at bounding box center [496, 200] width 51 height 10
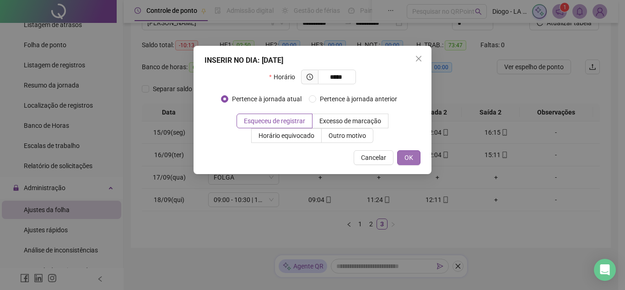
type input "*****"
click at [420, 159] on button "OK" at bounding box center [408, 157] width 23 height 15
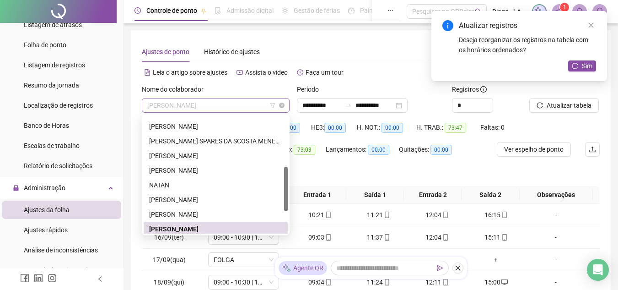
scroll to position [132, 0]
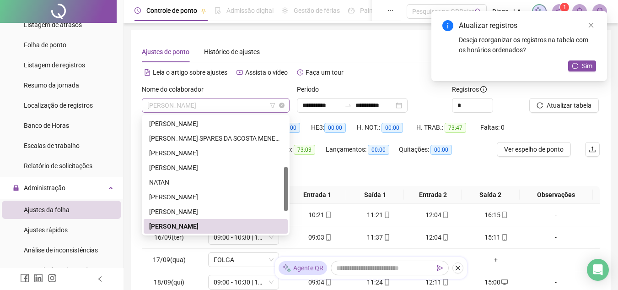
click at [199, 103] on span "[PERSON_NAME]" at bounding box center [215, 105] width 137 height 14
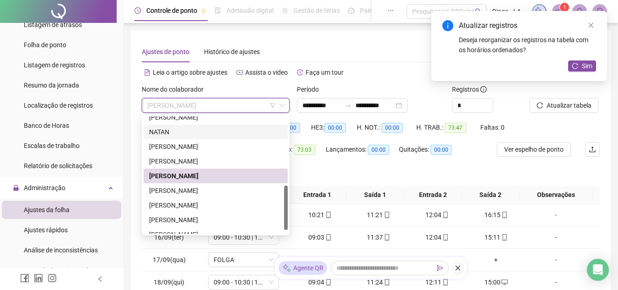
scroll to position [182, 0]
drag, startPoint x: 286, startPoint y: 188, endPoint x: 286, endPoint y: 207, distance: 19.2
click at [286, 207] on div at bounding box center [286, 207] width 4 height 44
click at [243, 191] on div "[PERSON_NAME]" at bounding box center [215, 190] width 133 height 10
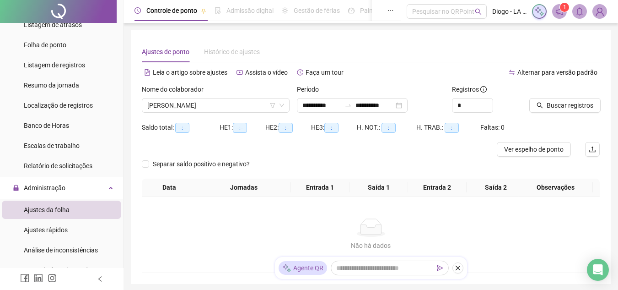
click at [538, 103] on icon "search" at bounding box center [540, 105] width 6 height 6
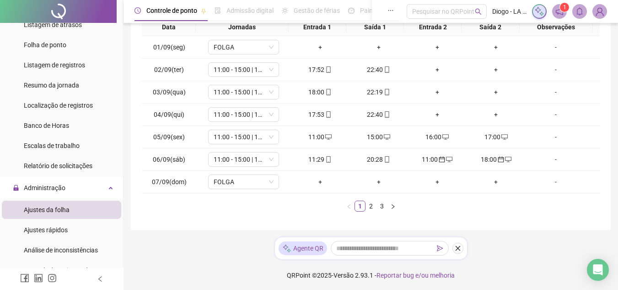
scroll to position [169, 0]
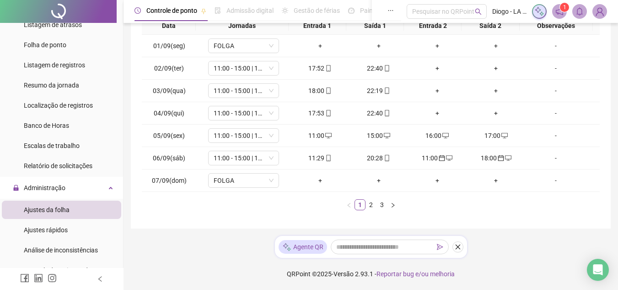
click at [393, 211] on div "Data Jornadas Entrada 1 Saída 1 Entrada 2 Saída 2 Observações 01/09(seg) FOLGA …" at bounding box center [371, 117] width 458 height 201
click at [393, 204] on icon "right" at bounding box center [392, 204] width 5 height 5
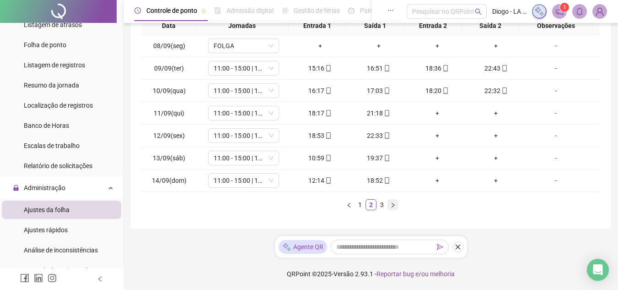
click at [393, 204] on icon "right" at bounding box center [392, 204] width 5 height 5
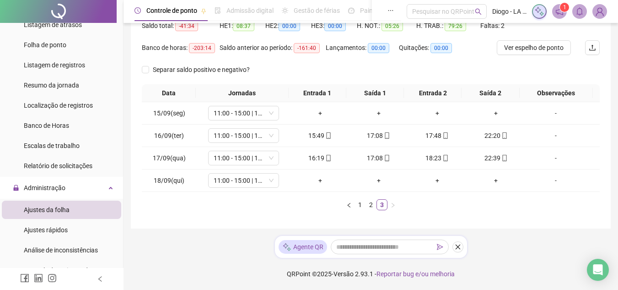
scroll to position [102, 0]
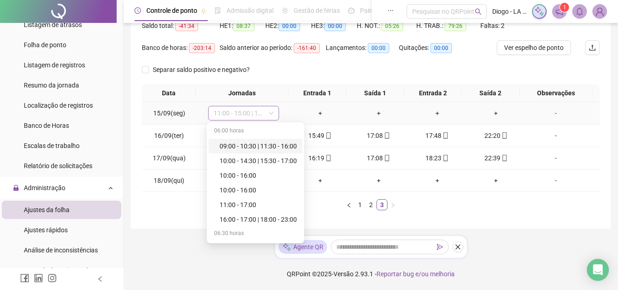
click at [230, 108] on span "11:00 - 15:00 | 19:00 - 23:00" at bounding box center [244, 113] width 60 height 14
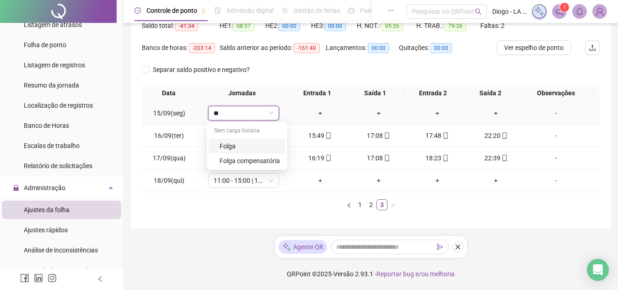
type input "***"
click at [232, 146] on div "Folga" at bounding box center [250, 146] width 60 height 10
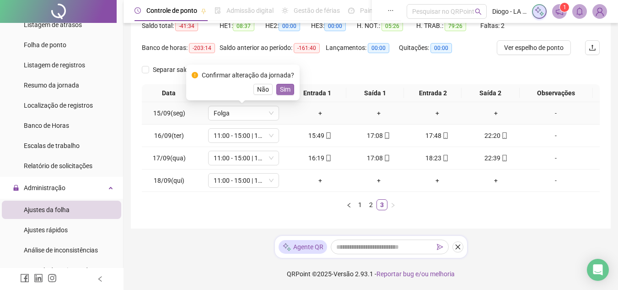
click at [286, 87] on span "Sim" at bounding box center [285, 89] width 11 height 10
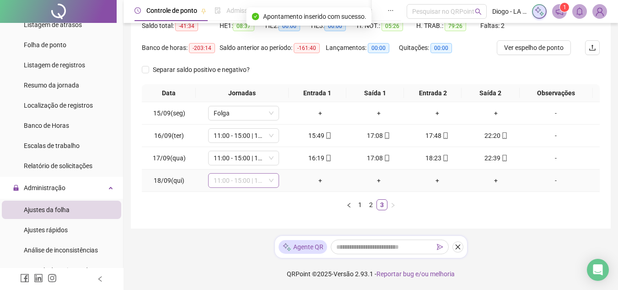
click at [248, 183] on span "11:00 - 15:00 | 19:00 - 23:00" at bounding box center [244, 181] width 60 height 14
click at [317, 181] on div "+" at bounding box center [320, 180] width 51 height 10
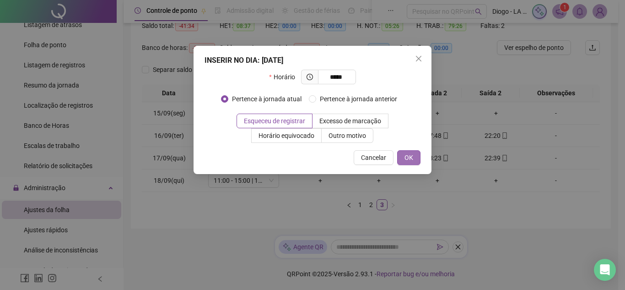
type input "*****"
click at [412, 156] on span "OK" at bounding box center [409, 157] width 9 height 10
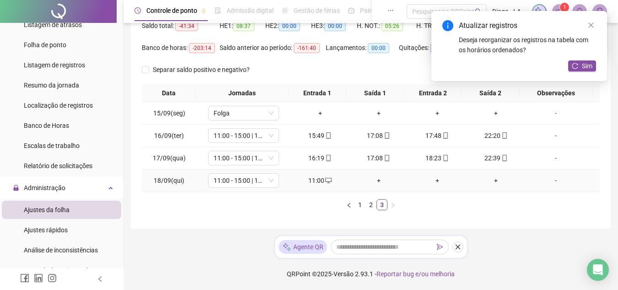
click at [372, 184] on div "+" at bounding box center [378, 180] width 51 height 10
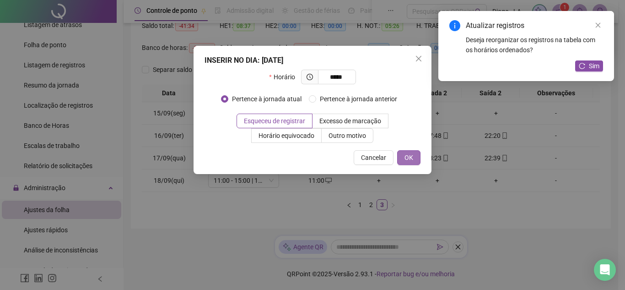
type input "*****"
click at [411, 154] on span "OK" at bounding box center [409, 157] width 9 height 10
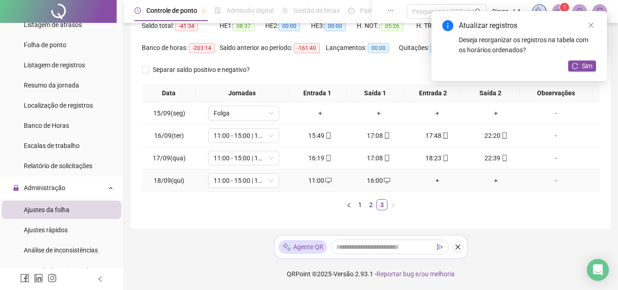
click at [433, 183] on div "+" at bounding box center [437, 180] width 51 height 10
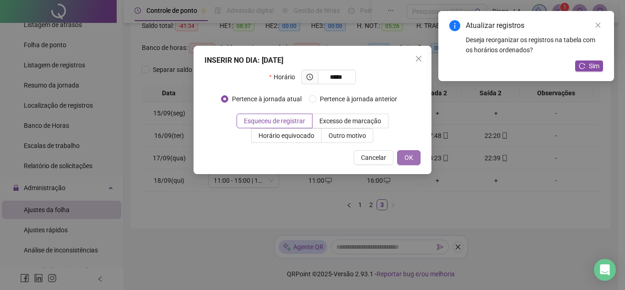
type input "*****"
click at [412, 156] on span "OK" at bounding box center [409, 157] width 9 height 10
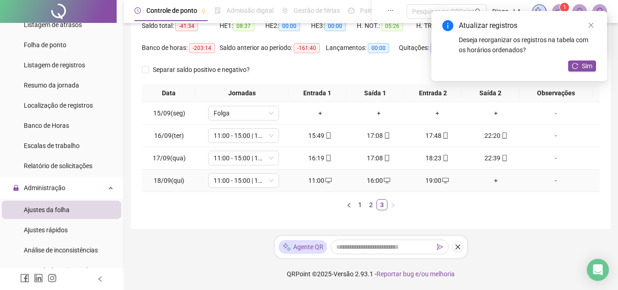
click at [494, 184] on div "+" at bounding box center [496, 180] width 51 height 10
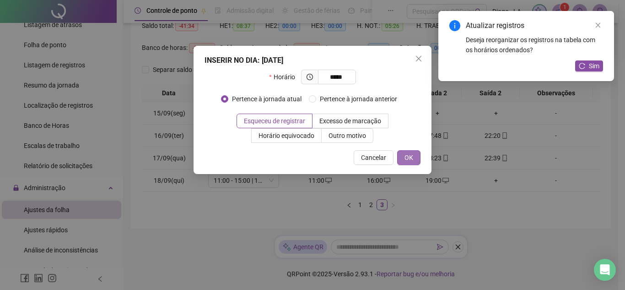
type input "*****"
click at [408, 157] on span "OK" at bounding box center [409, 157] width 9 height 10
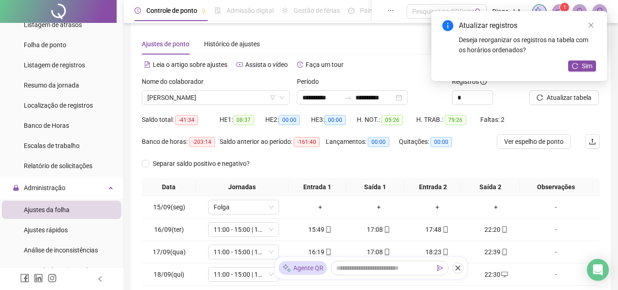
scroll to position [0, 0]
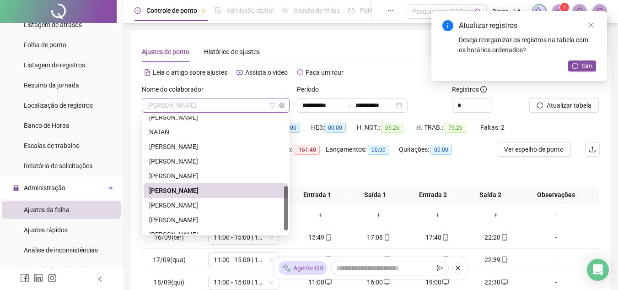
click at [219, 102] on span "[PERSON_NAME]" at bounding box center [215, 105] width 137 height 14
click at [220, 206] on div "[PERSON_NAME]" at bounding box center [215, 205] width 133 height 10
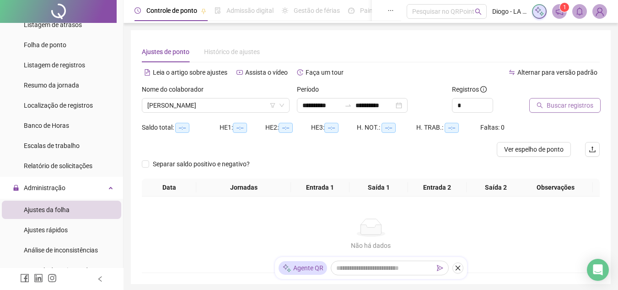
click at [542, 110] on button "Buscar registros" at bounding box center [565, 105] width 71 height 15
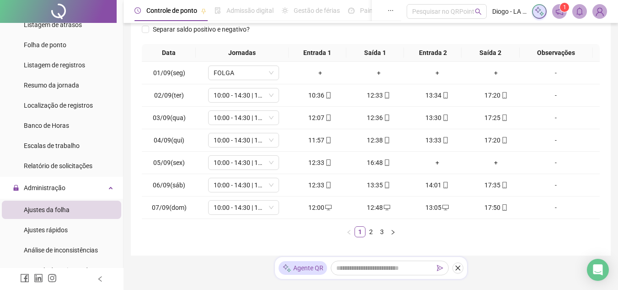
scroll to position [169, 0]
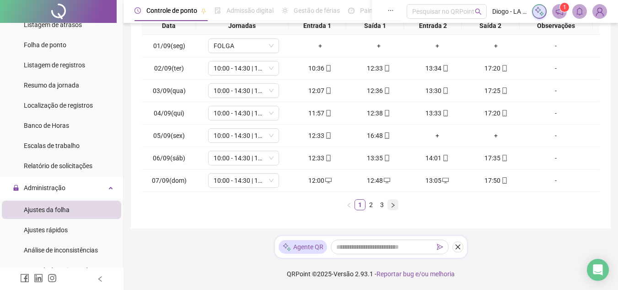
click at [395, 204] on icon "right" at bounding box center [392, 204] width 5 height 5
click at [488, 182] on div "+" at bounding box center [496, 180] width 51 height 10
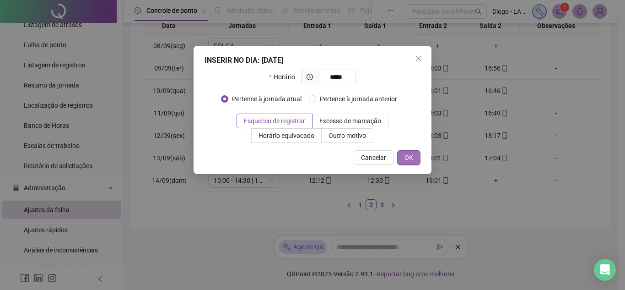
type input "*****"
click at [413, 155] on button "OK" at bounding box center [408, 157] width 23 height 15
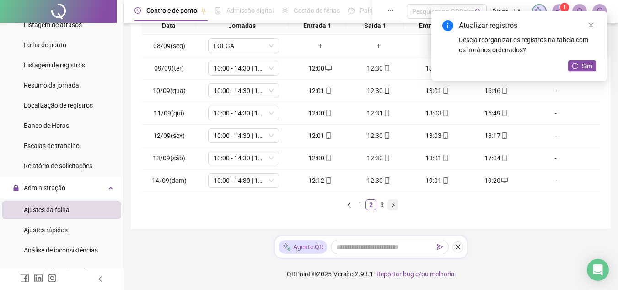
click at [396, 202] on button "button" at bounding box center [393, 204] width 11 height 11
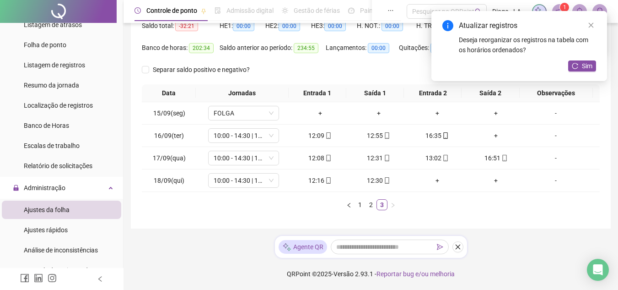
scroll to position [102, 0]
click at [486, 135] on div "+" at bounding box center [496, 135] width 51 height 10
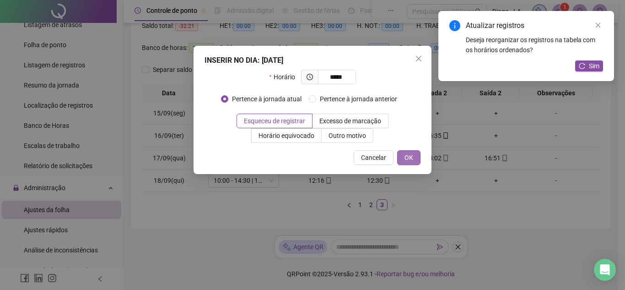
type input "*****"
click at [404, 163] on button "OK" at bounding box center [408, 157] width 23 height 15
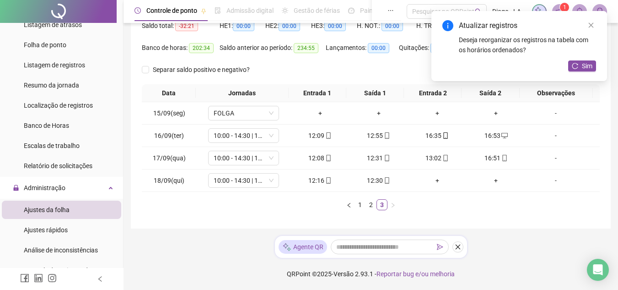
scroll to position [0, 0]
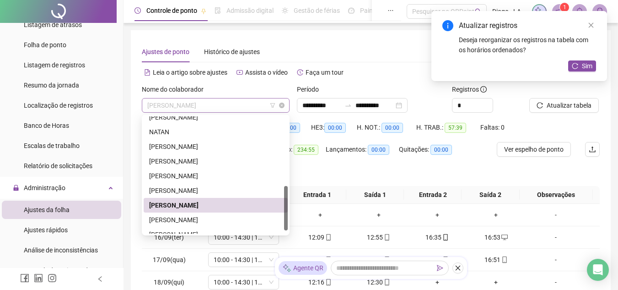
click at [237, 103] on span "[PERSON_NAME]" at bounding box center [215, 105] width 137 height 14
drag, startPoint x: 283, startPoint y: 210, endPoint x: 287, endPoint y: 207, distance: 5.1
click at [287, 207] on div "[PERSON_NAME] [PERSON_NAME]" at bounding box center [216, 174] width 144 height 117
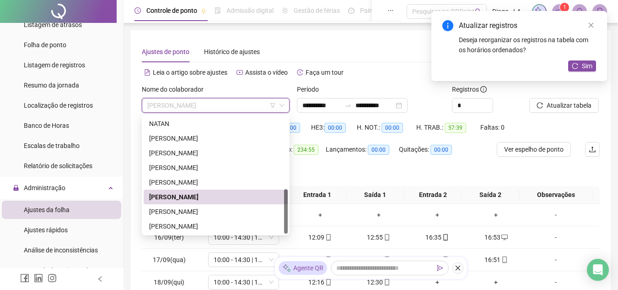
drag, startPoint x: 287, startPoint y: 207, endPoint x: 289, endPoint y: 231, distance: 23.4
click at [289, 231] on div "265521 212398 229618 [PERSON_NAME] THAUANY [PERSON_NAME]" at bounding box center [216, 174] width 148 height 121
click at [231, 227] on div "[PERSON_NAME]" at bounding box center [215, 226] width 133 height 10
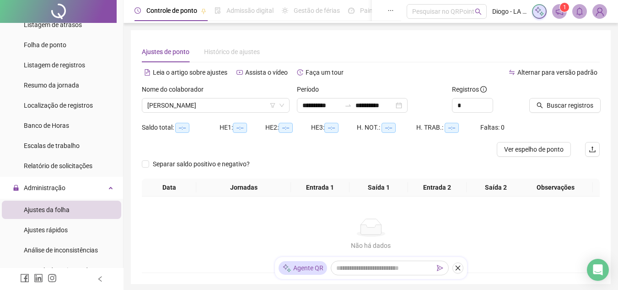
click at [541, 104] on icon "search" at bounding box center [540, 105] width 6 height 6
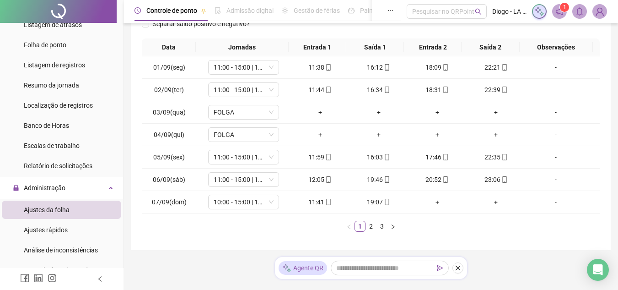
scroll to position [169, 0]
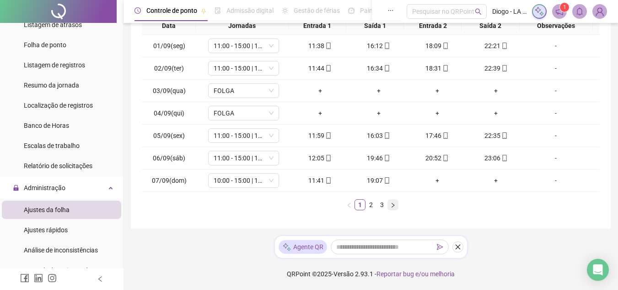
click at [395, 208] on icon "right" at bounding box center [392, 204] width 5 height 5
click at [393, 202] on icon "right" at bounding box center [392, 204] width 5 height 5
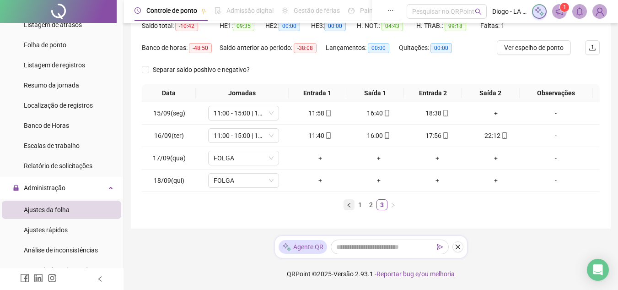
click at [351, 206] on icon "left" at bounding box center [349, 204] width 5 height 5
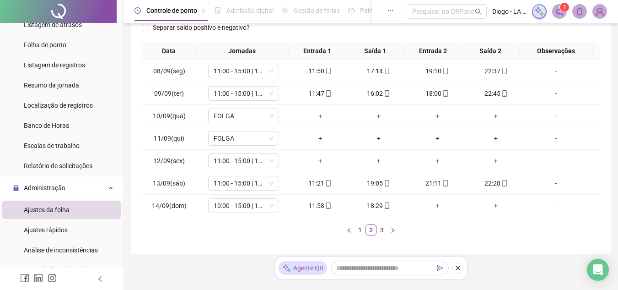
scroll to position [146, 0]
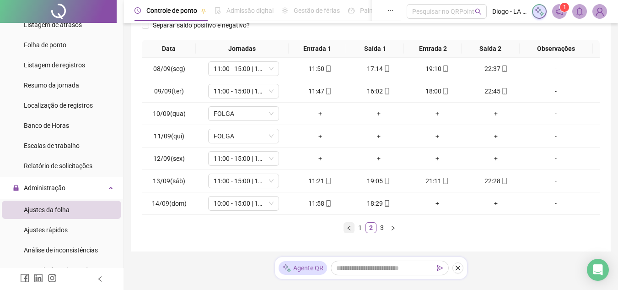
click at [351, 229] on icon "left" at bounding box center [349, 227] width 5 height 5
click at [392, 228] on icon "right" at bounding box center [392, 227] width 5 height 5
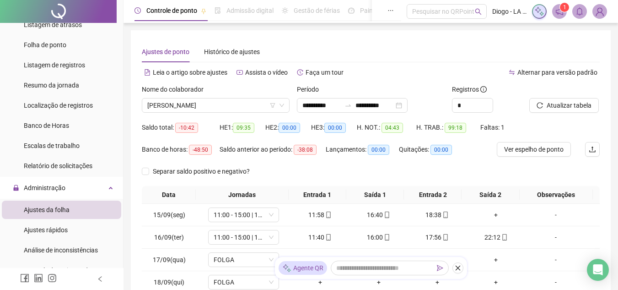
scroll to position [102, 0]
